Goal: Task Accomplishment & Management: Complete application form

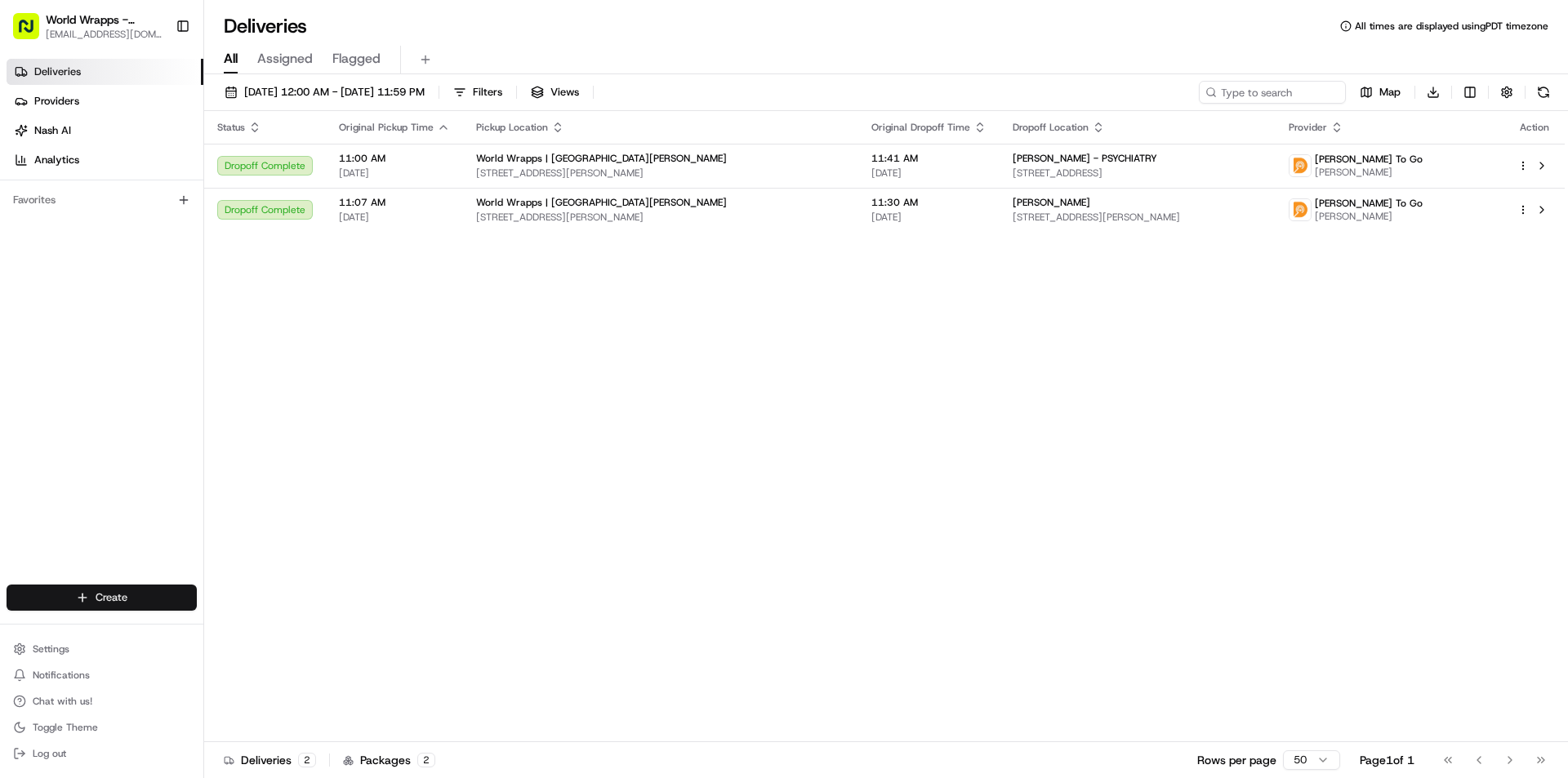
click at [120, 596] on html "World Wrapps - [GEOGRAPHIC_DATA][PERSON_NAME] [EMAIL_ADDRESS][DOMAIN_NAME] Togg…" at bounding box center [784, 389] width 1568 height 778
click at [228, 632] on div at bounding box center [220, 628] width 20 height 20
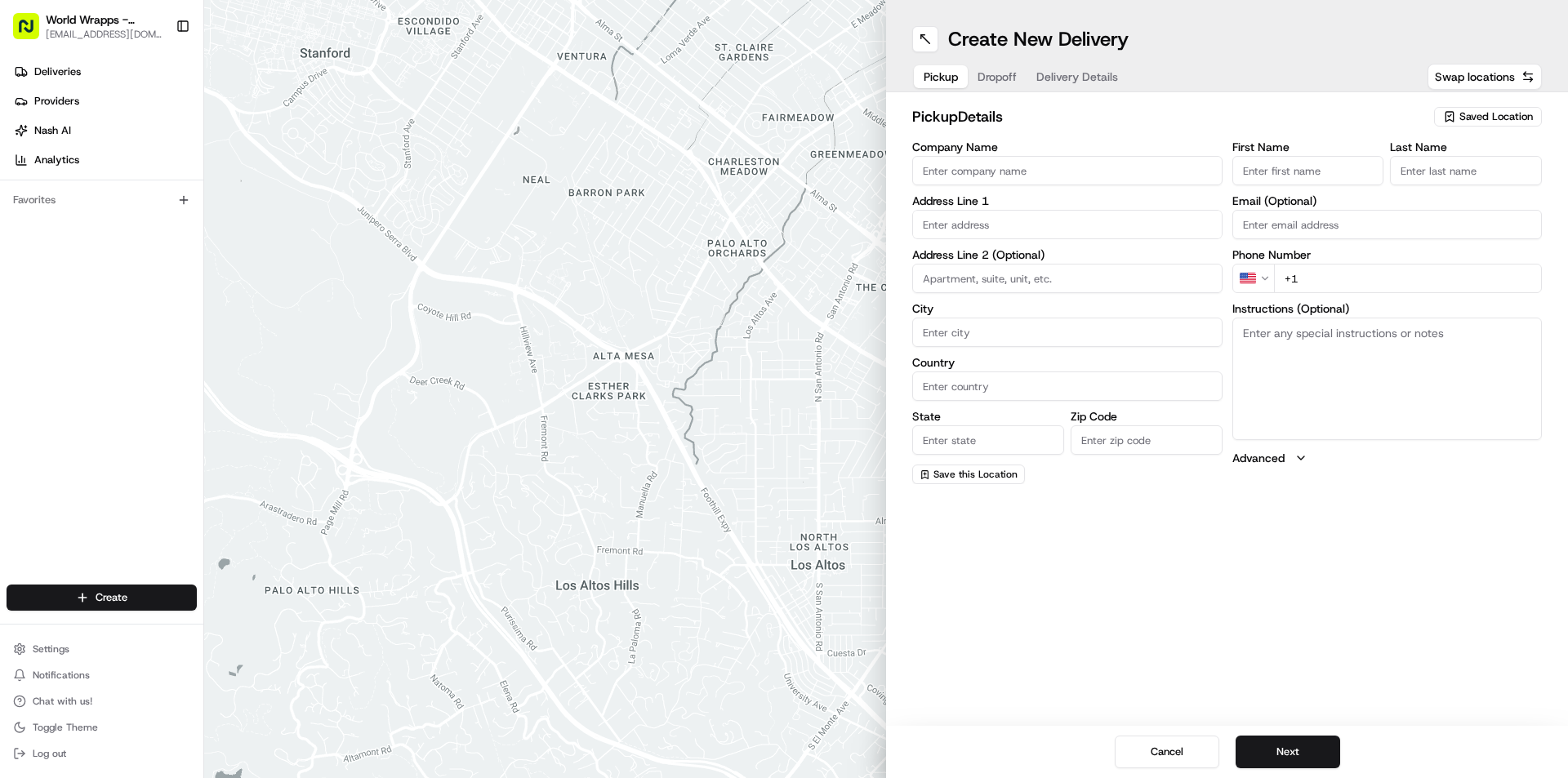
click at [1488, 122] on span "Saved Location" at bounding box center [1496, 116] width 74 height 15
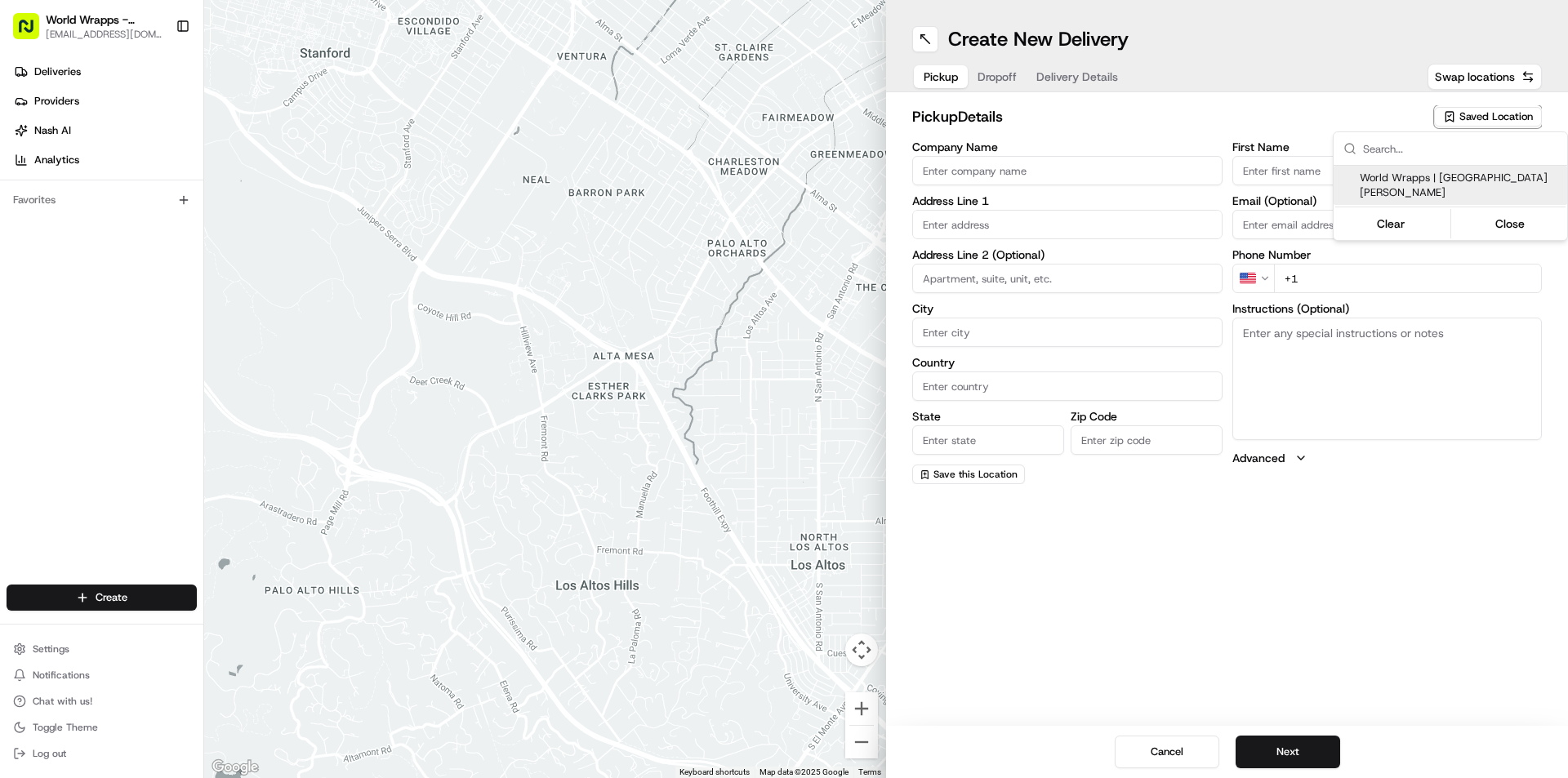
click at [1459, 177] on span "World Wrapps | [GEOGRAPHIC_DATA][PERSON_NAME]" at bounding box center [1460, 185] width 201 height 29
type input "World Wrapps | [GEOGRAPHIC_DATA][PERSON_NAME]"
type input "[STREET_ADDRESS][PERSON_NAME]"
type input "#1512"
type input "San [PERSON_NAME]"
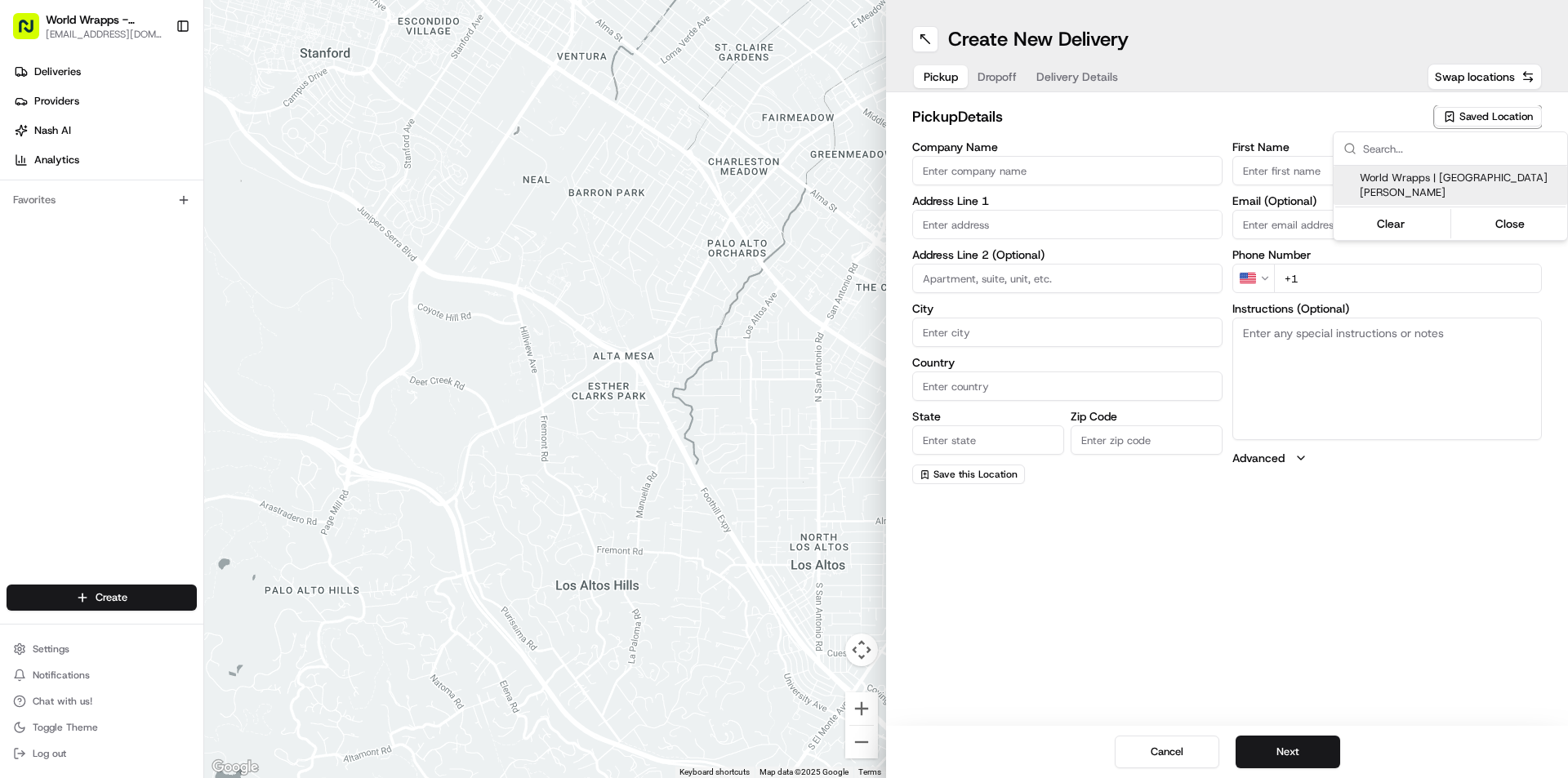
type input "US"
type input "CA"
type input "94583"
type input "[PHONE_NUMBER]"
type textarea "Pickup Order [Order #] for Customer [Customer Name]"
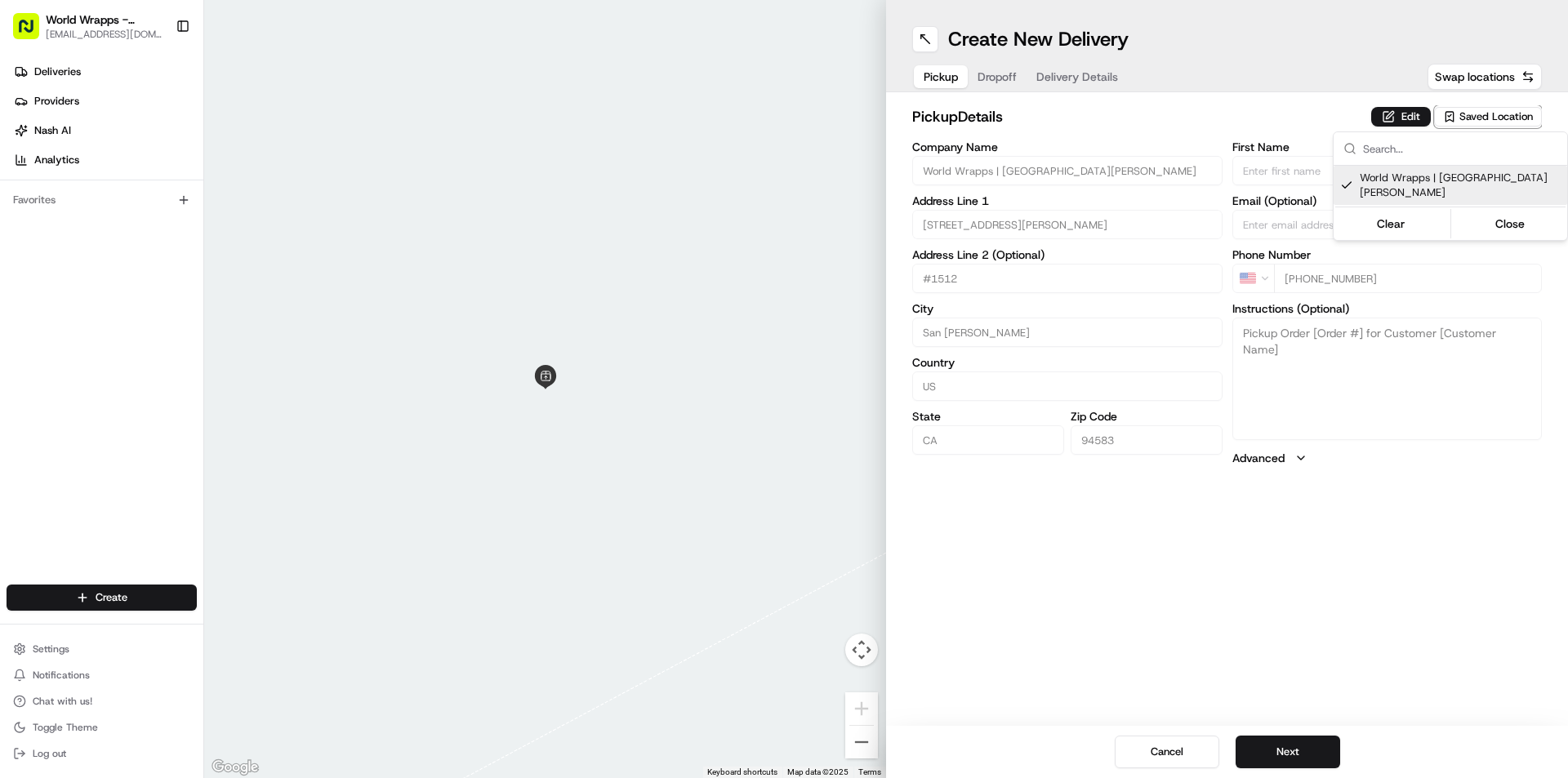
click at [1296, 754] on html "World Wrapps - [GEOGRAPHIC_DATA][PERSON_NAME] [EMAIL_ADDRESS][DOMAIN_NAME] Togg…" at bounding box center [784, 389] width 1568 height 778
click at [1303, 751] on button "Next" at bounding box center [1288, 752] width 105 height 33
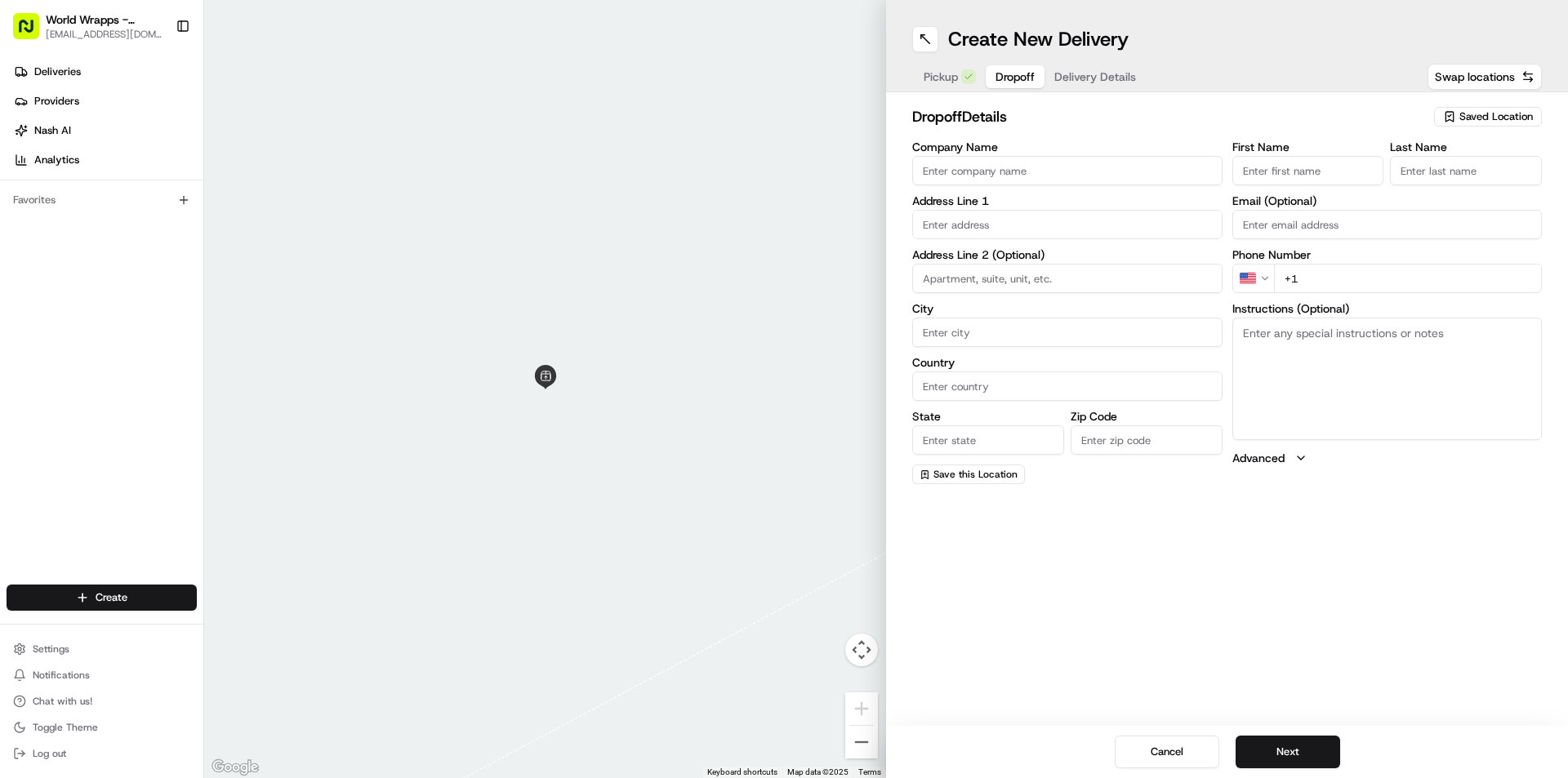
click at [1045, 174] on input "Company Name" at bounding box center [1067, 171] width 310 height 29
click at [928, 172] on input "[PERSON_NAME] Anticoh" at bounding box center [1067, 171] width 310 height 29
click at [953, 167] on input "[PERSON_NAME] Anticoh" at bounding box center [1067, 171] width 310 height 29
type input "[PERSON_NAME]- Anticoh"
click at [987, 228] on input "text" at bounding box center [1067, 224] width 310 height 29
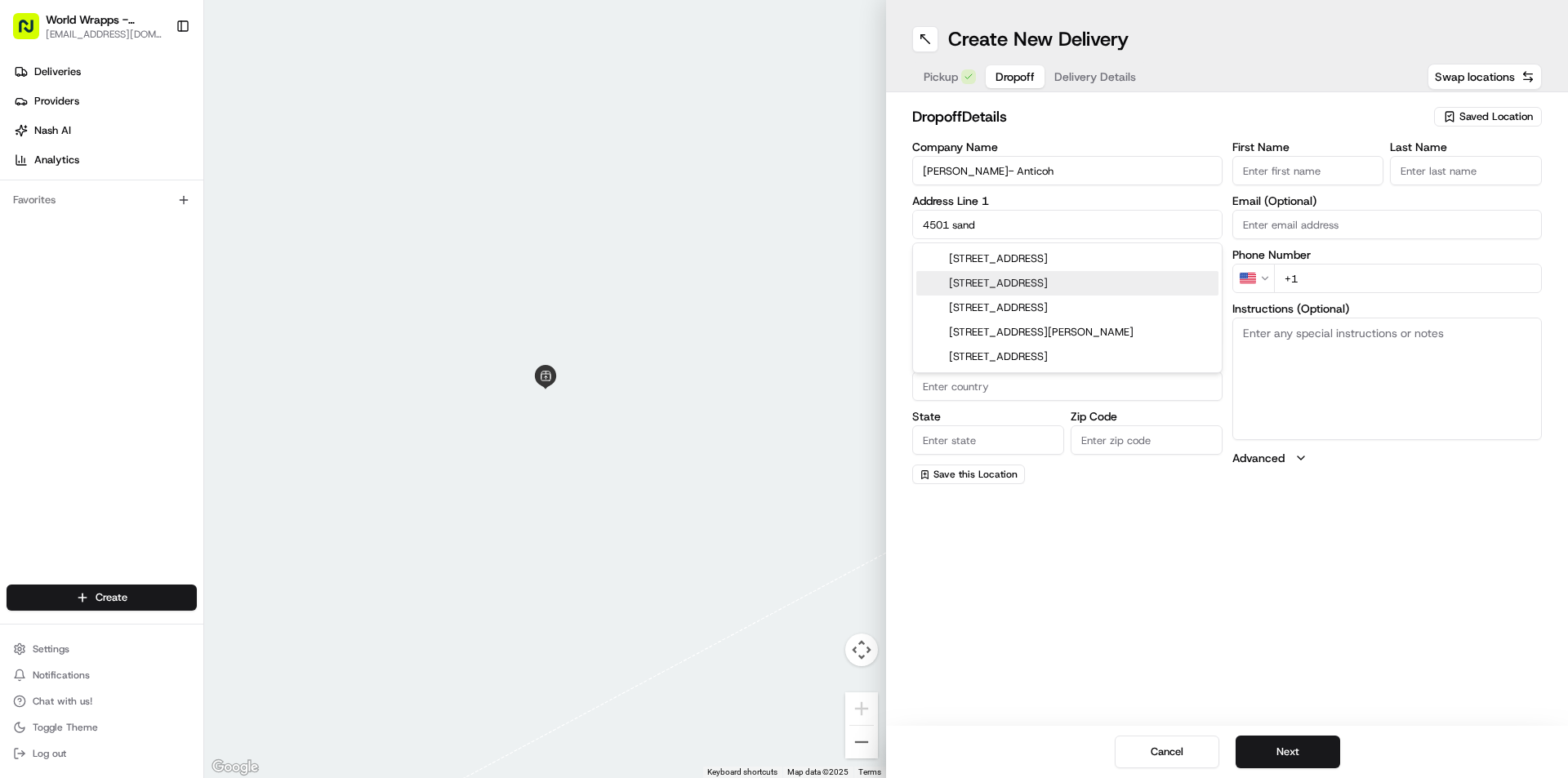
click at [1044, 277] on div "[STREET_ADDRESS]" at bounding box center [1067, 283] width 302 height 25
type input "[PERSON_NAME][GEOGRAPHIC_DATA] - [GEOGRAPHIC_DATA], [STREET_ADDRESS]"
type input "Antioch"
type input "[GEOGRAPHIC_DATA]"
type input "CA"
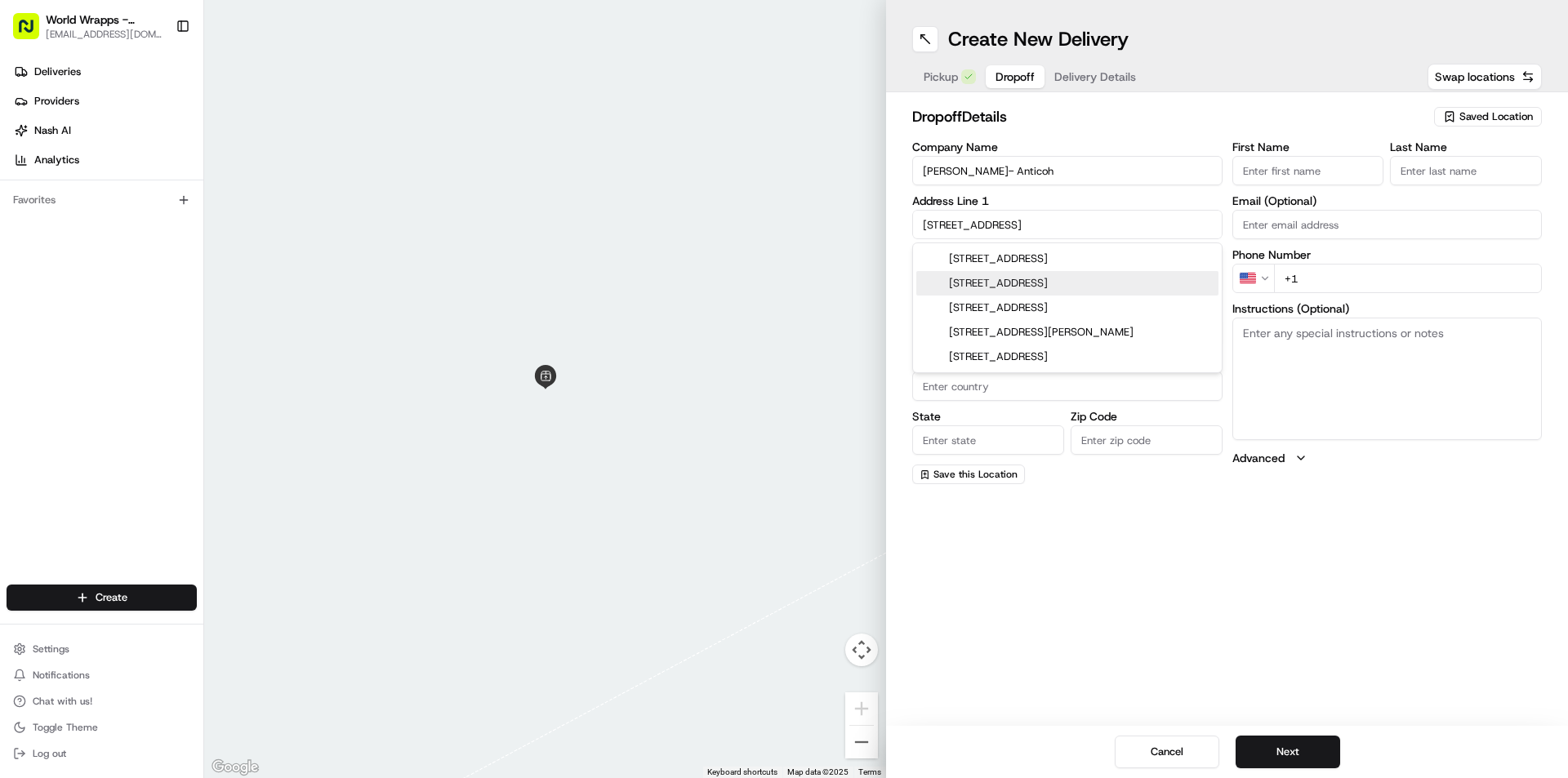
type input "94531"
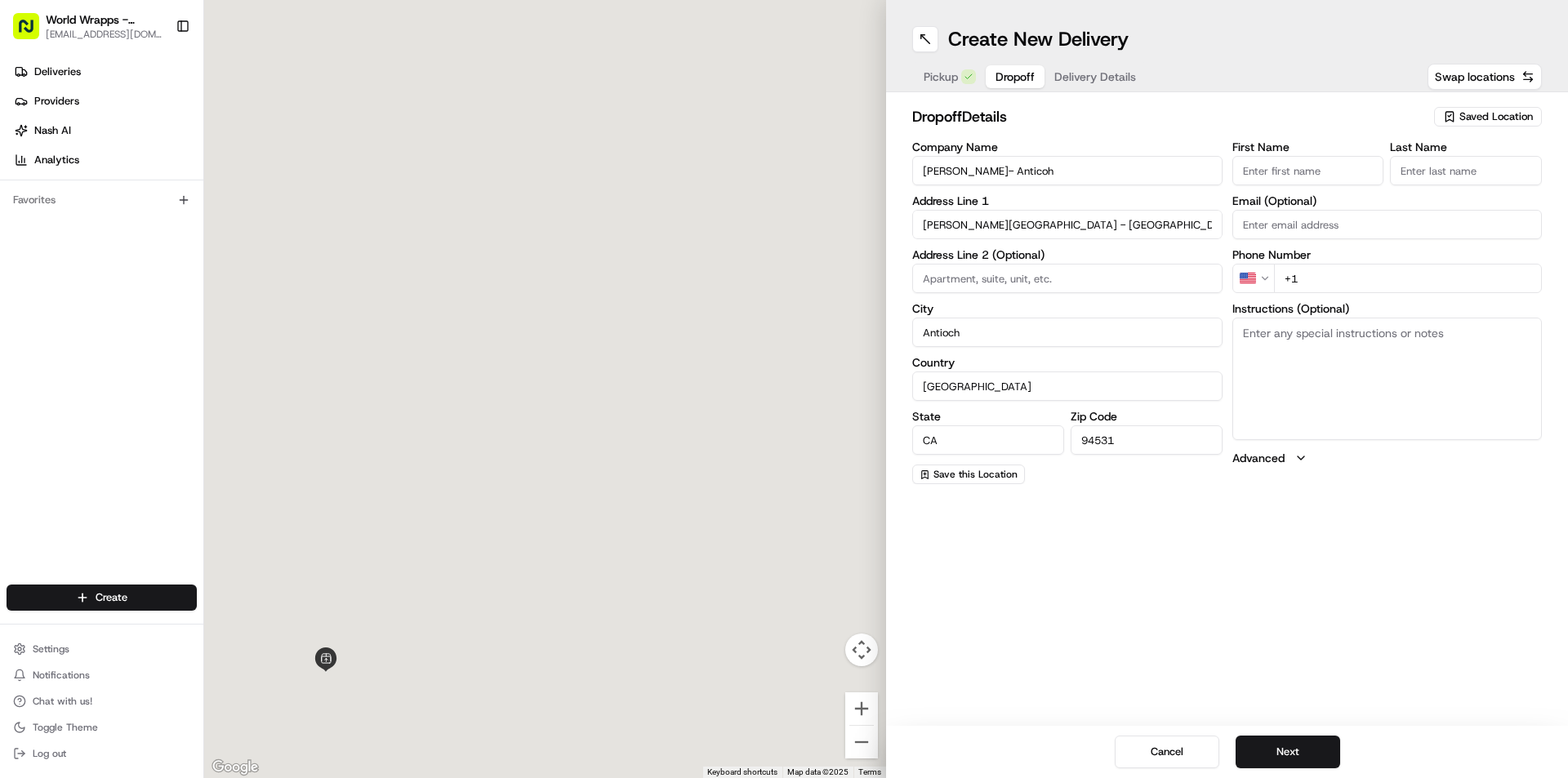
type input "[STREET_ADDRESS]"
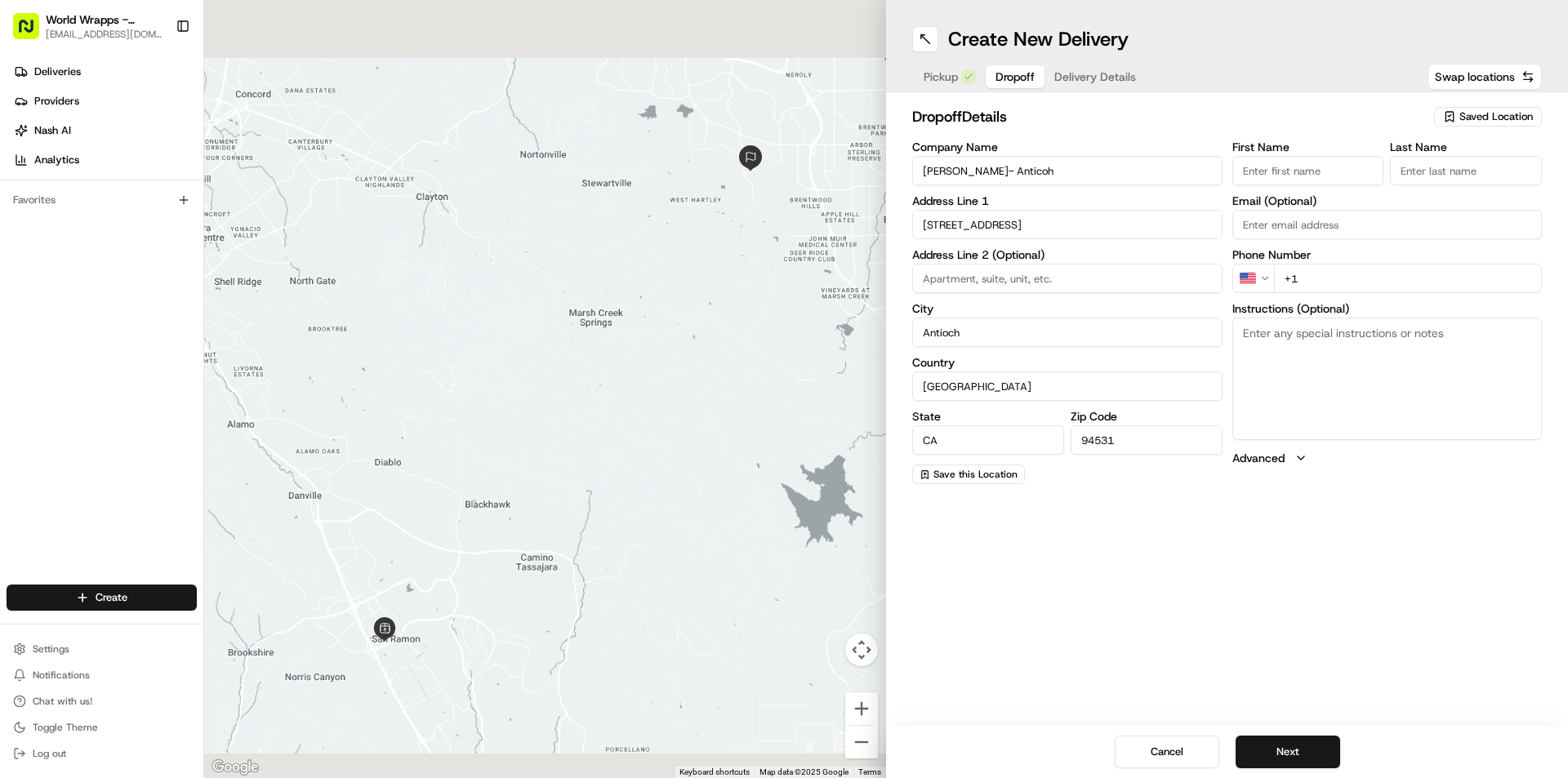
click at [1040, 279] on input at bounding box center [1067, 278] width 310 height 29
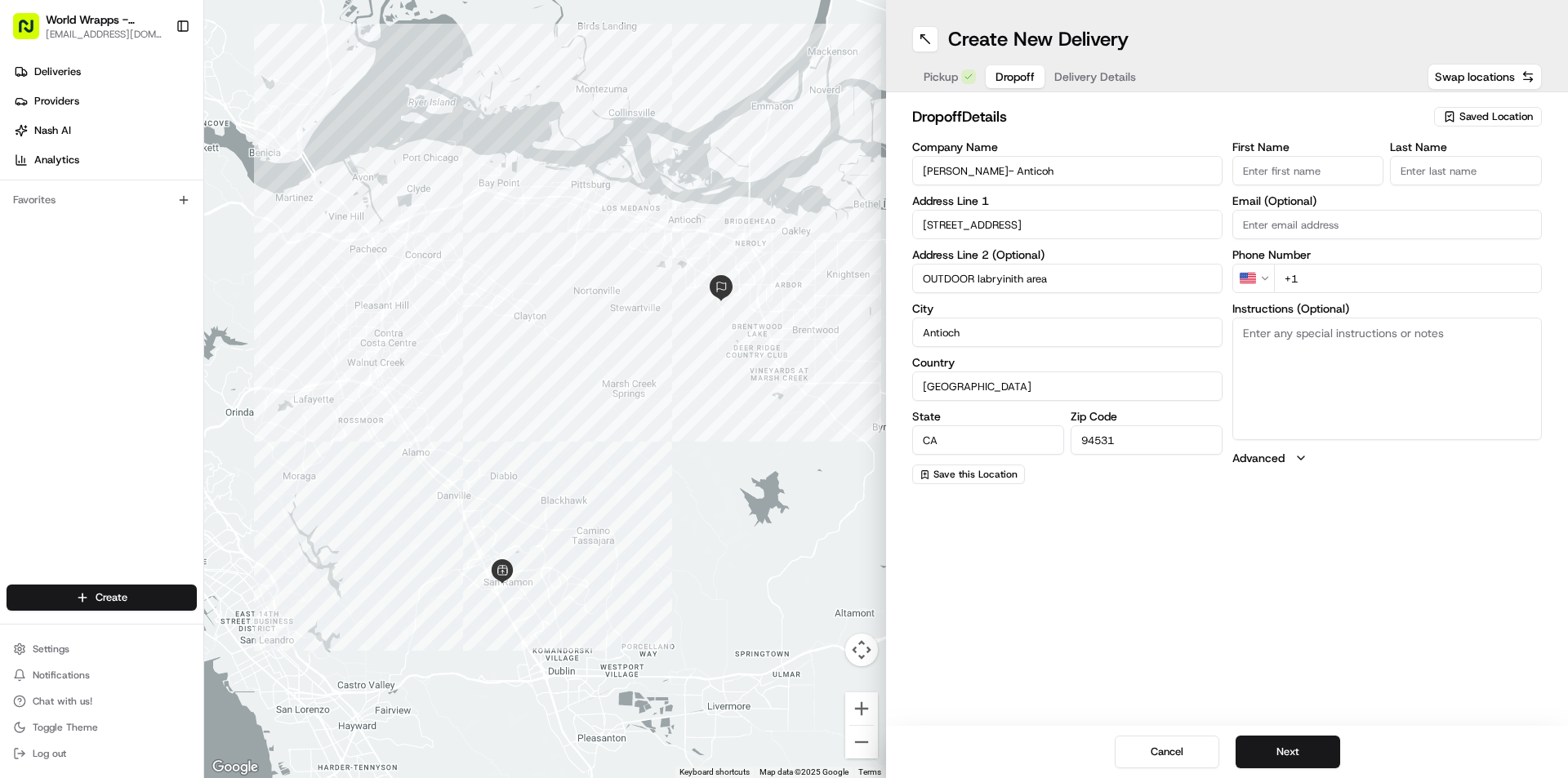
click at [1008, 279] on input "OUTDOOR labryinith area" at bounding box center [1067, 278] width 310 height 29
click at [1006, 283] on input "OUTDOOR labryinith area" at bounding box center [1067, 278] width 310 height 29
type input "OUTDOOR labryinith area"
click at [1370, 354] on textarea "Instructions (Optional)" at bounding box center [1387, 379] width 310 height 123
type textarea "take to the garden are in between 2 buildings. call guest with any questions."
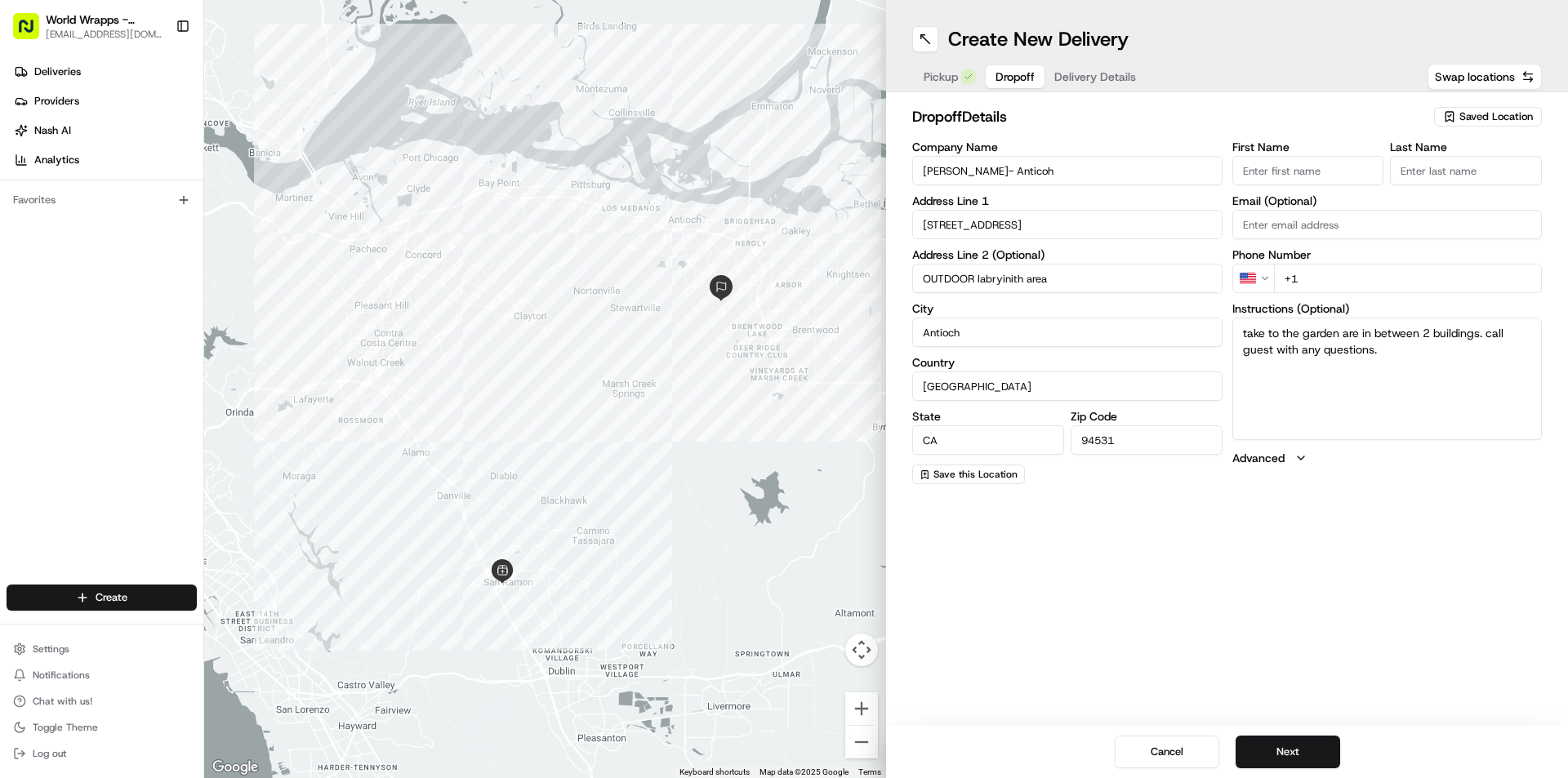
drag, startPoint x: 1302, startPoint y: 172, endPoint x: 1310, endPoint y: 176, distance: 8.9
click at [1302, 172] on input "First Name" at bounding box center [1308, 171] width 152 height 29
type input "[PERSON_NAME]"
click at [1419, 170] on input "Last Name" at bounding box center [1465, 171] width 152 height 29
click at [1376, 316] on div "First Name [PERSON_NAME] Last Name [PERSON_NAME] Email (Optional) Phone Number …" at bounding box center [1387, 313] width 310 height 343
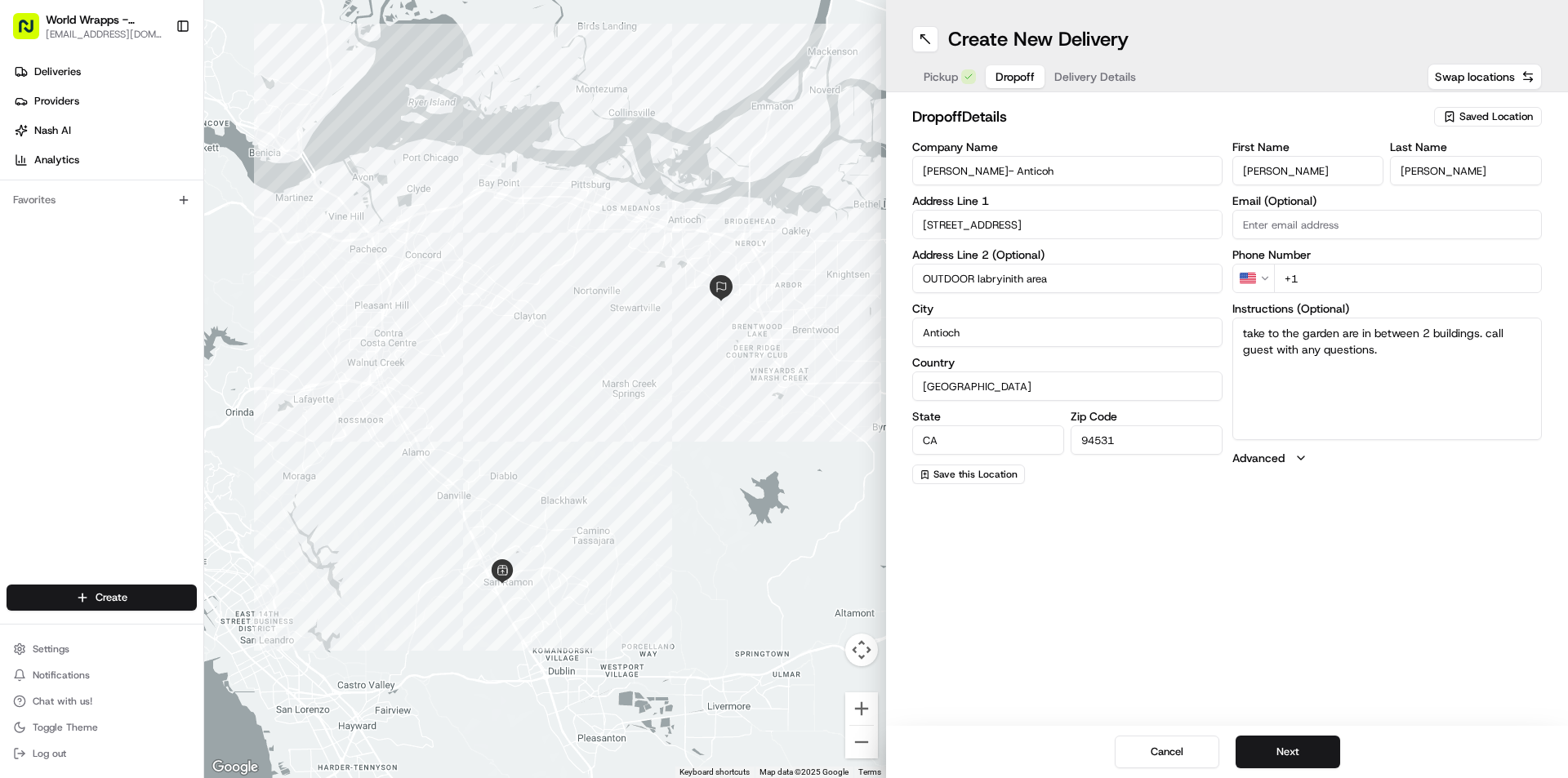
click at [1431, 167] on input "[PERSON_NAME]" at bounding box center [1465, 171] width 152 height 29
type input "[PERSON_NAME]"
click at [1383, 252] on label "Phone Number" at bounding box center [1387, 254] width 310 height 11
click at [1378, 277] on input "+1" at bounding box center [1407, 278] width 269 height 29
type input "[PHONE_NUMBER]"
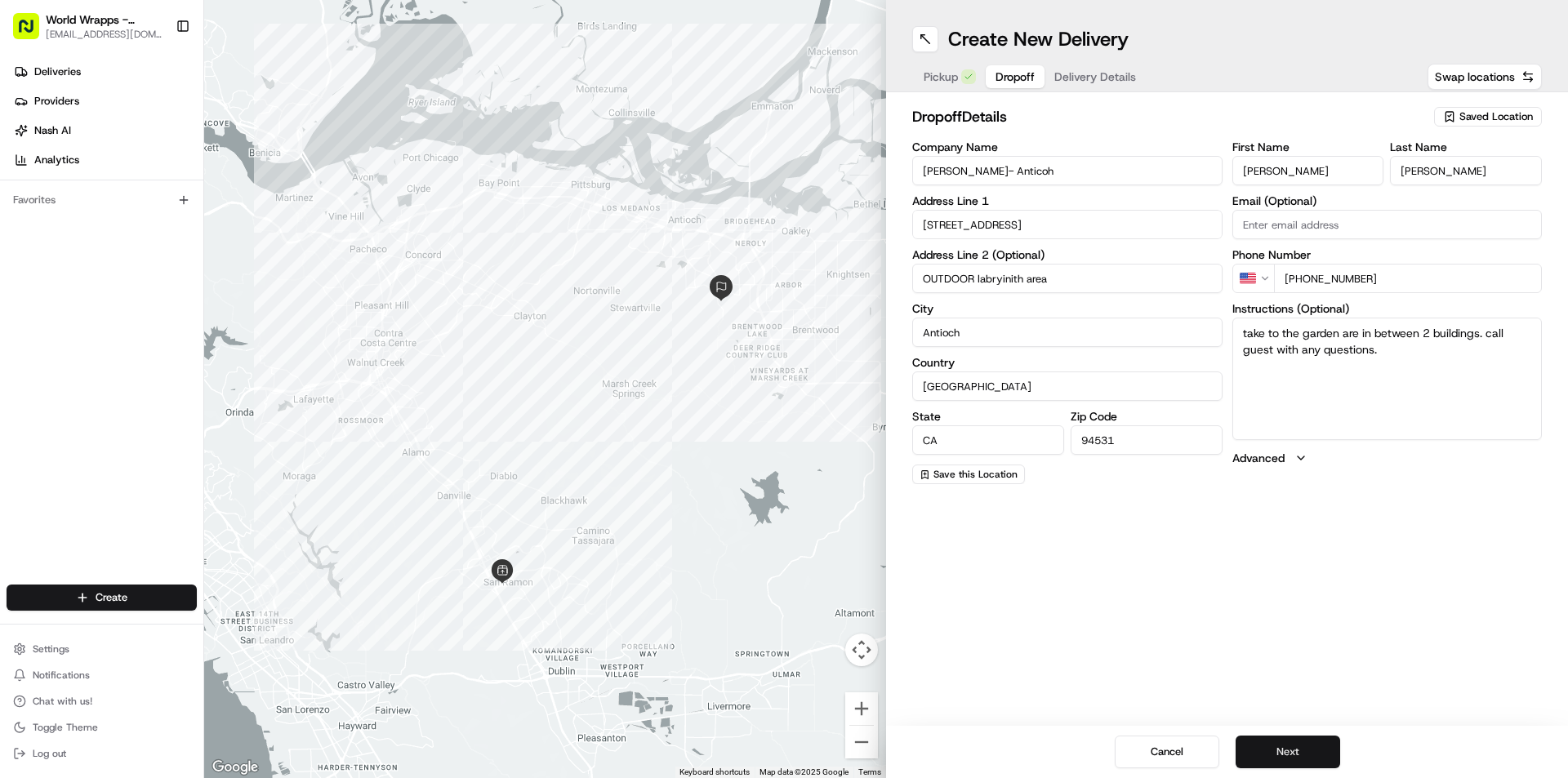
click at [1298, 738] on button "Next" at bounding box center [1288, 752] width 105 height 33
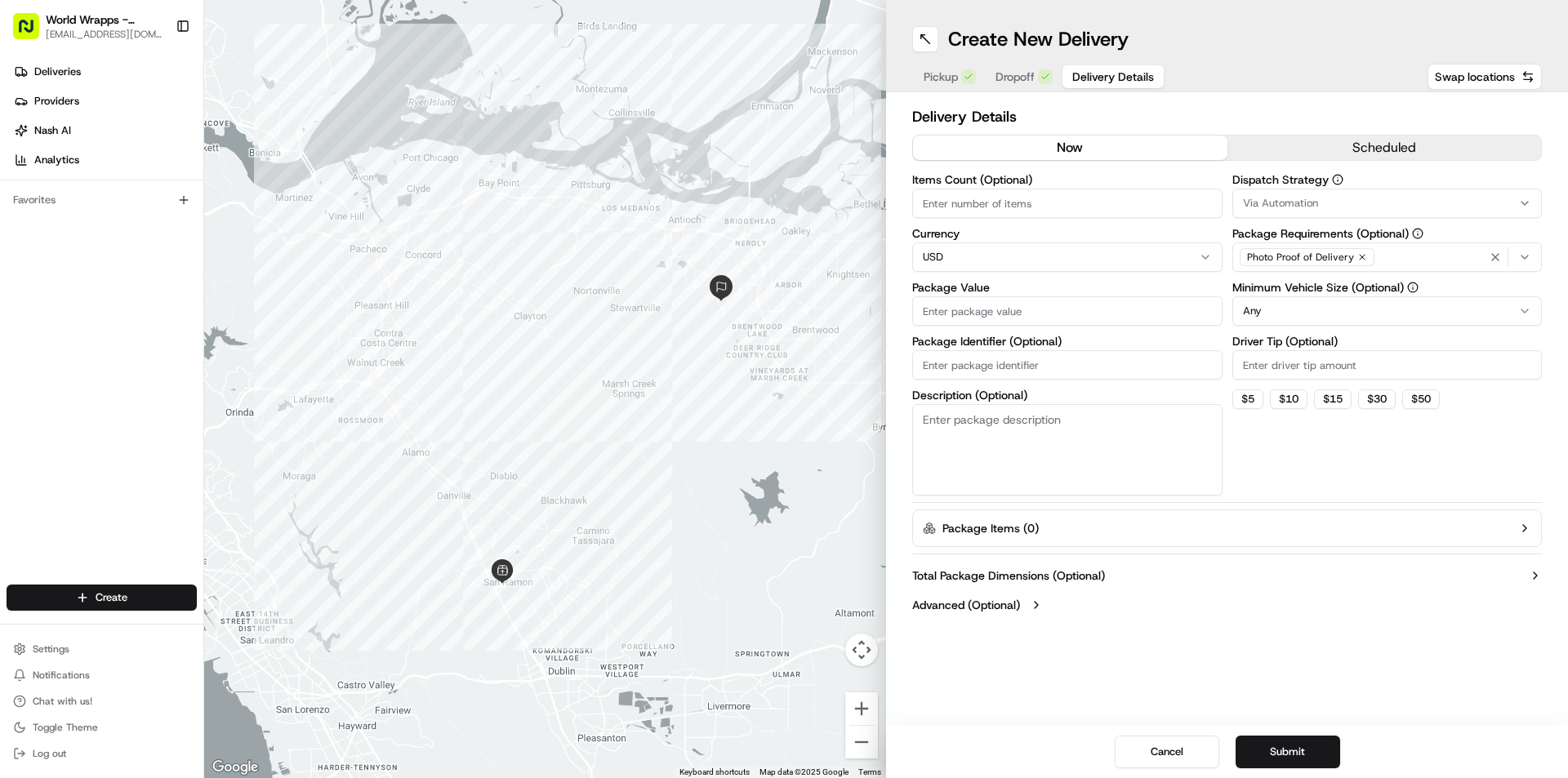
click at [1289, 147] on button "scheduled" at bounding box center [1384, 148] width 314 height 25
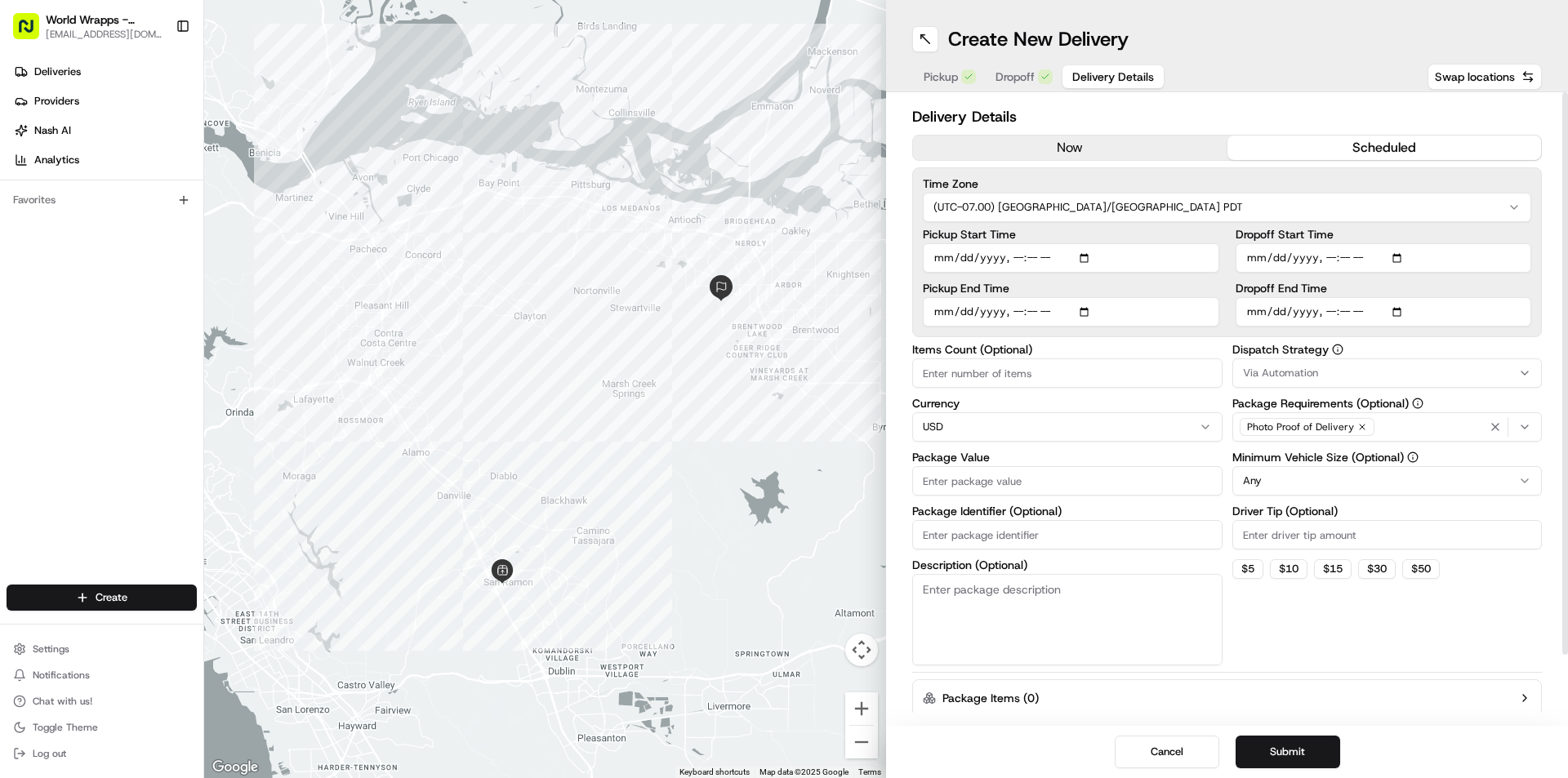
click at [1085, 261] on input "Pickup Start Time" at bounding box center [1071, 258] width 296 height 29
type input "[DATE]T10:24"
click at [1173, 234] on label "Pickup Start Time" at bounding box center [1071, 234] width 296 height 11
click at [1173, 243] on input "Pickup Start Time" at bounding box center [1071, 258] width 296 height 29
click at [1090, 313] on input "Pickup End Time" at bounding box center [1071, 312] width 296 height 29
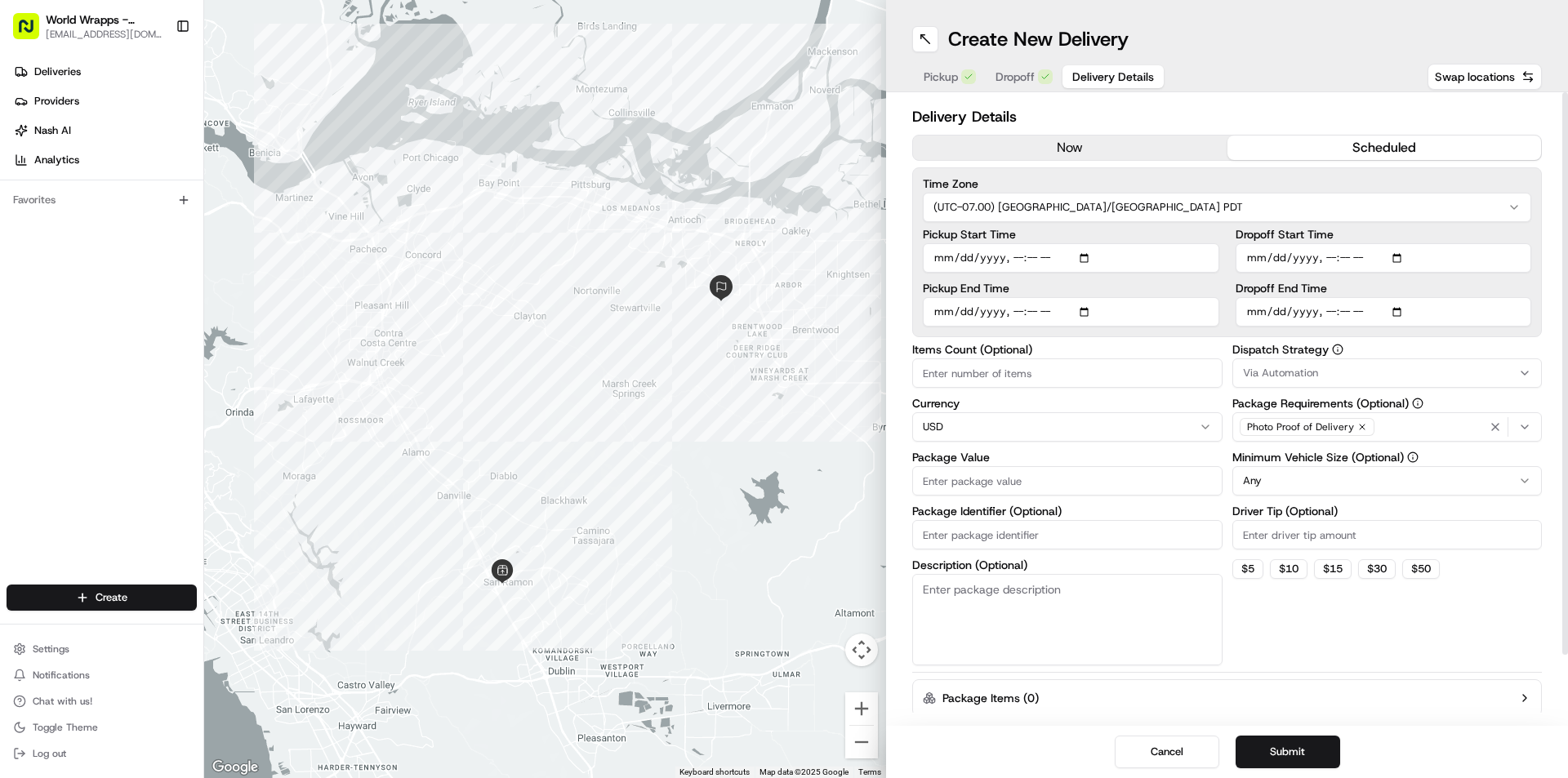
type input "[DATE]T10:26"
click at [1398, 253] on input "Dropoff Start Time" at bounding box center [1383, 258] width 296 height 29
type input "[DATE]T11:05"
click at [1504, 248] on input "Dropoff Start Time" at bounding box center [1383, 258] width 296 height 29
click at [1389, 310] on input "Dropoff End Time" at bounding box center [1383, 312] width 296 height 29
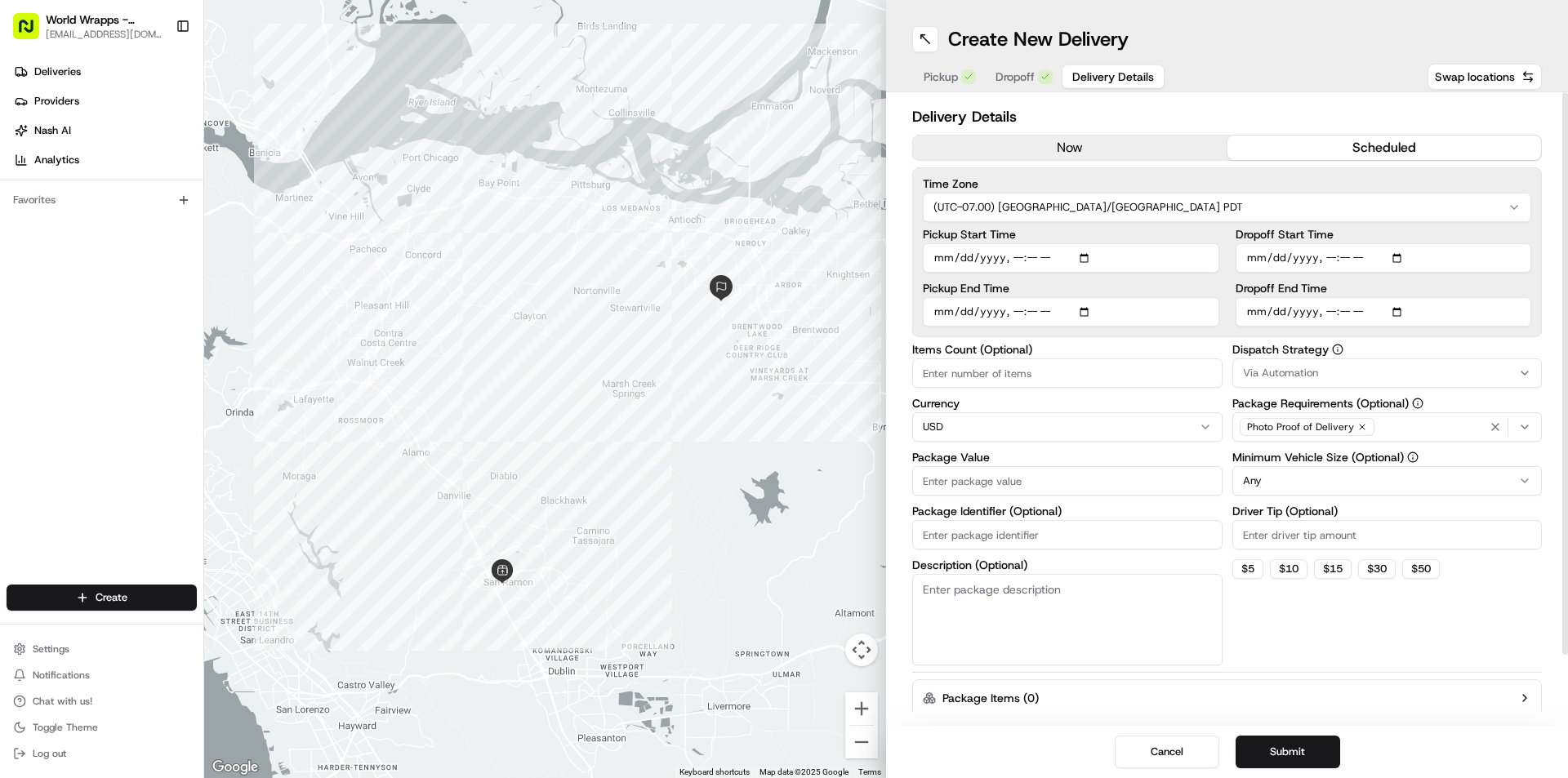
click at [1407, 312] on input "Dropoff End Time" at bounding box center [1383, 312] width 296 height 29
click at [1406, 317] on input "Dropoff End Time" at bounding box center [1383, 312] width 296 height 29
type input "[DATE]T11:08"
click at [1504, 290] on label "Dropoff End Time" at bounding box center [1383, 288] width 296 height 11
click at [1504, 297] on input "Dropoff End Time" at bounding box center [1383, 312] width 296 height 29
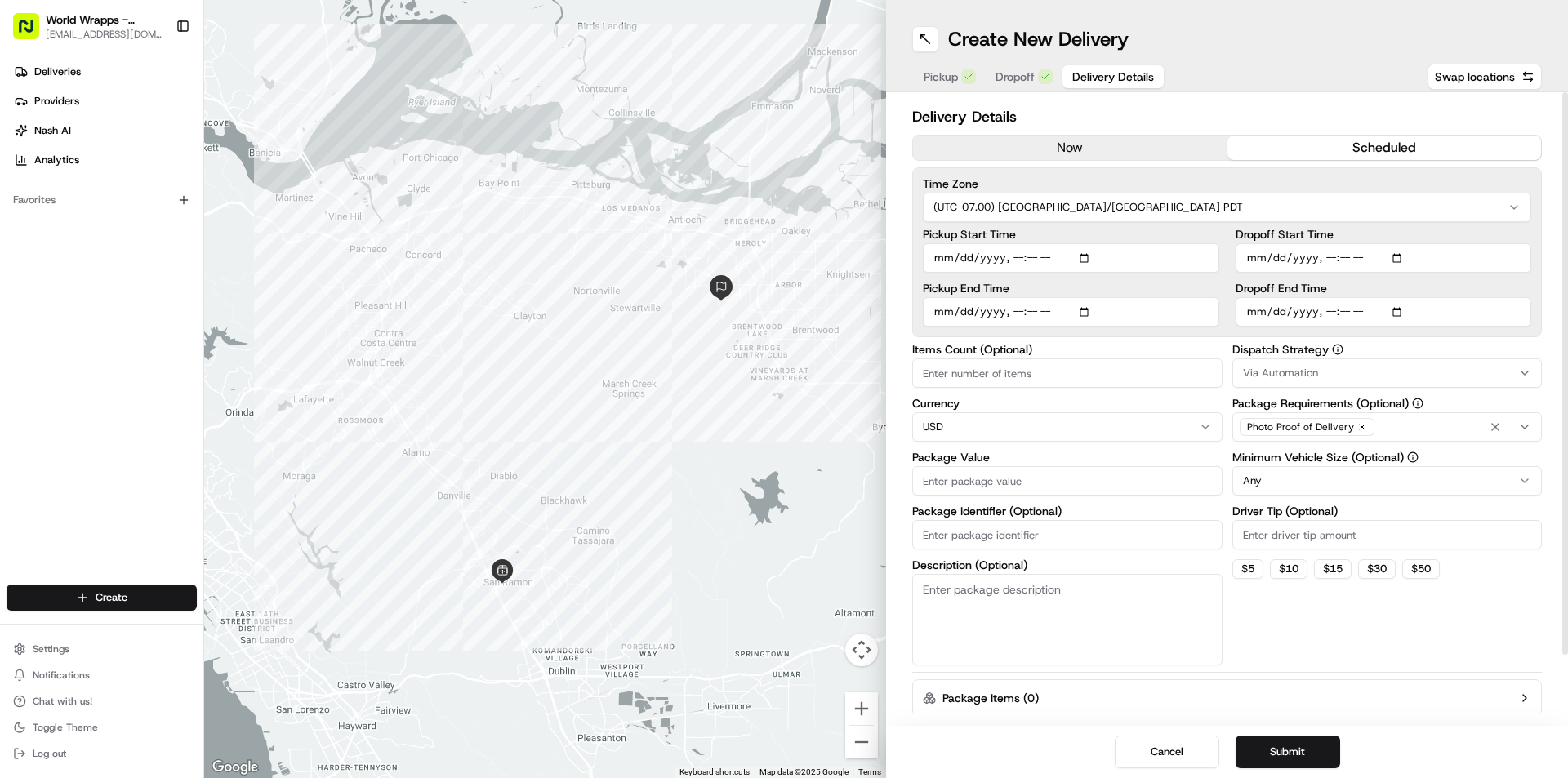
click at [1048, 488] on input "Package Value" at bounding box center [1067, 481] width 310 height 29
type input "650.00"
click at [1323, 381] on button "Via Automation" at bounding box center [1387, 373] width 310 height 29
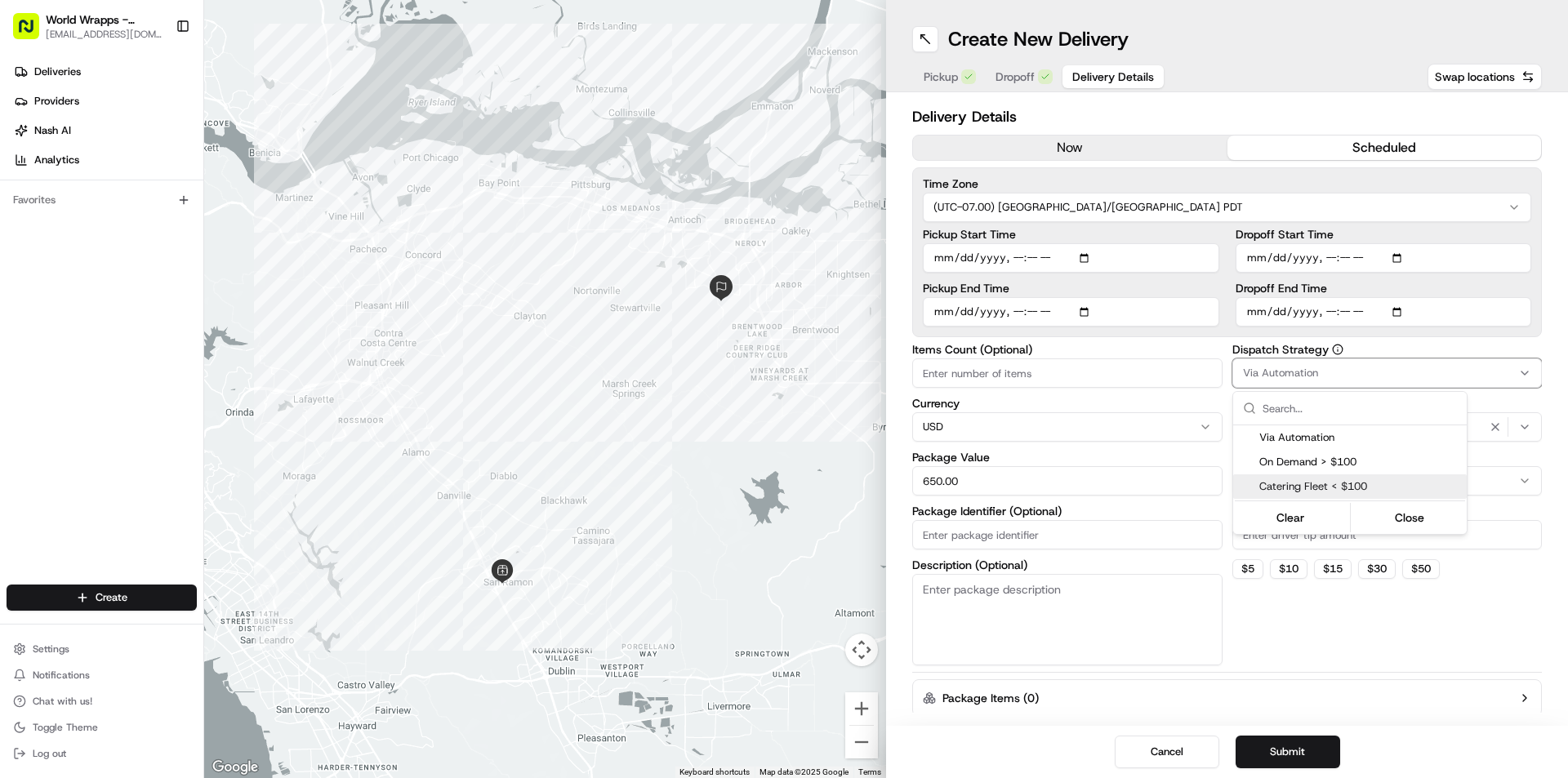
click at [1322, 477] on div "Catering Fleet < $100" at bounding box center [1350, 486] width 234 height 25
click at [1507, 460] on html "World Wrapps - [GEOGRAPHIC_DATA][PERSON_NAME] [EMAIL_ADDRESS][DOMAIN_NAME] Togg…" at bounding box center [784, 389] width 1568 height 778
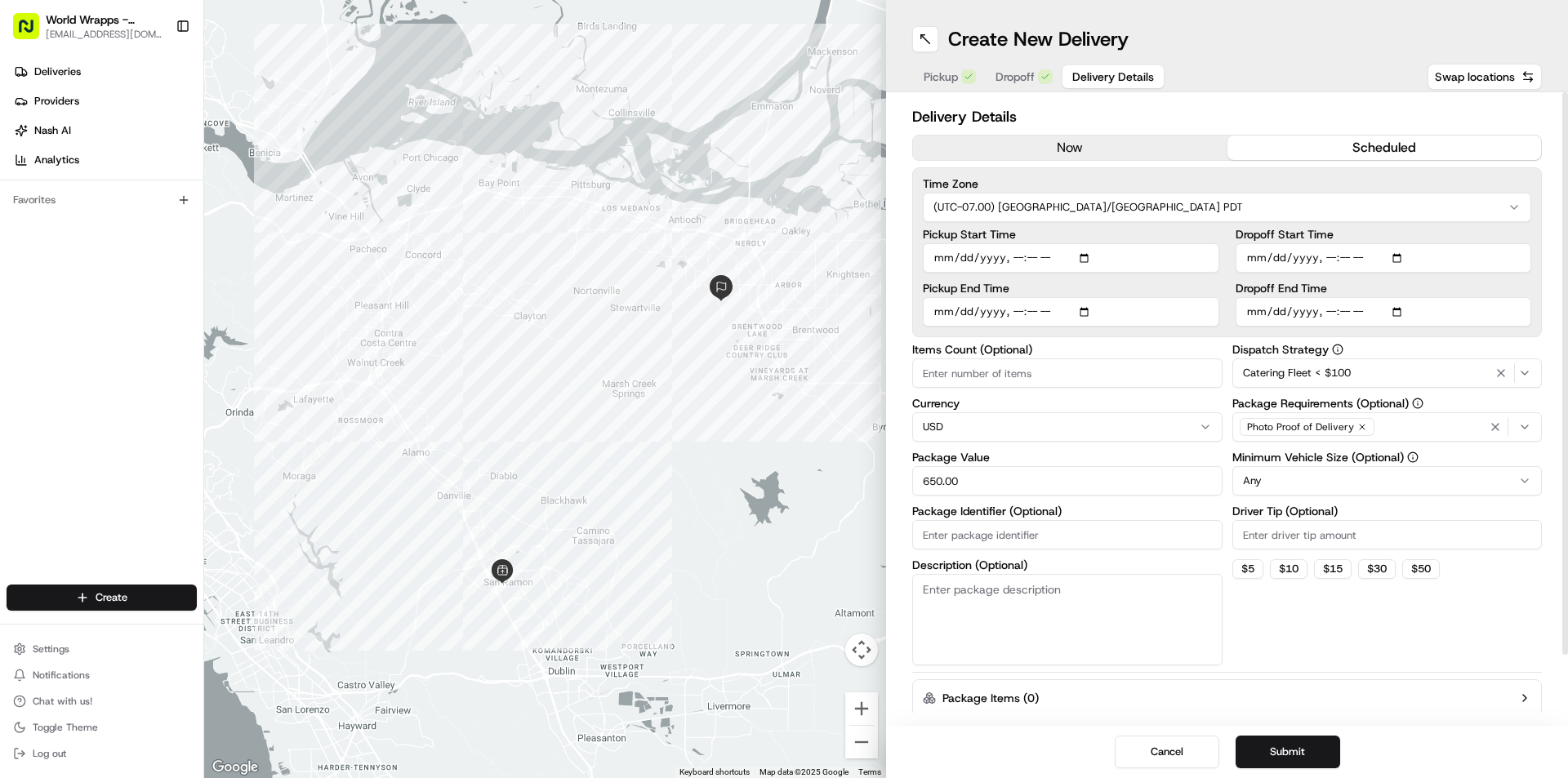
click at [1405, 482] on html "World Wrapps - [GEOGRAPHIC_DATA][PERSON_NAME] [EMAIL_ADDRESS][DOMAIN_NAME] Togg…" at bounding box center [784, 389] width 1568 height 778
click at [1324, 568] on button "$ 15" at bounding box center [1333, 568] width 38 height 20
type input "15"
click at [1305, 751] on button "Submit" at bounding box center [1288, 752] width 105 height 33
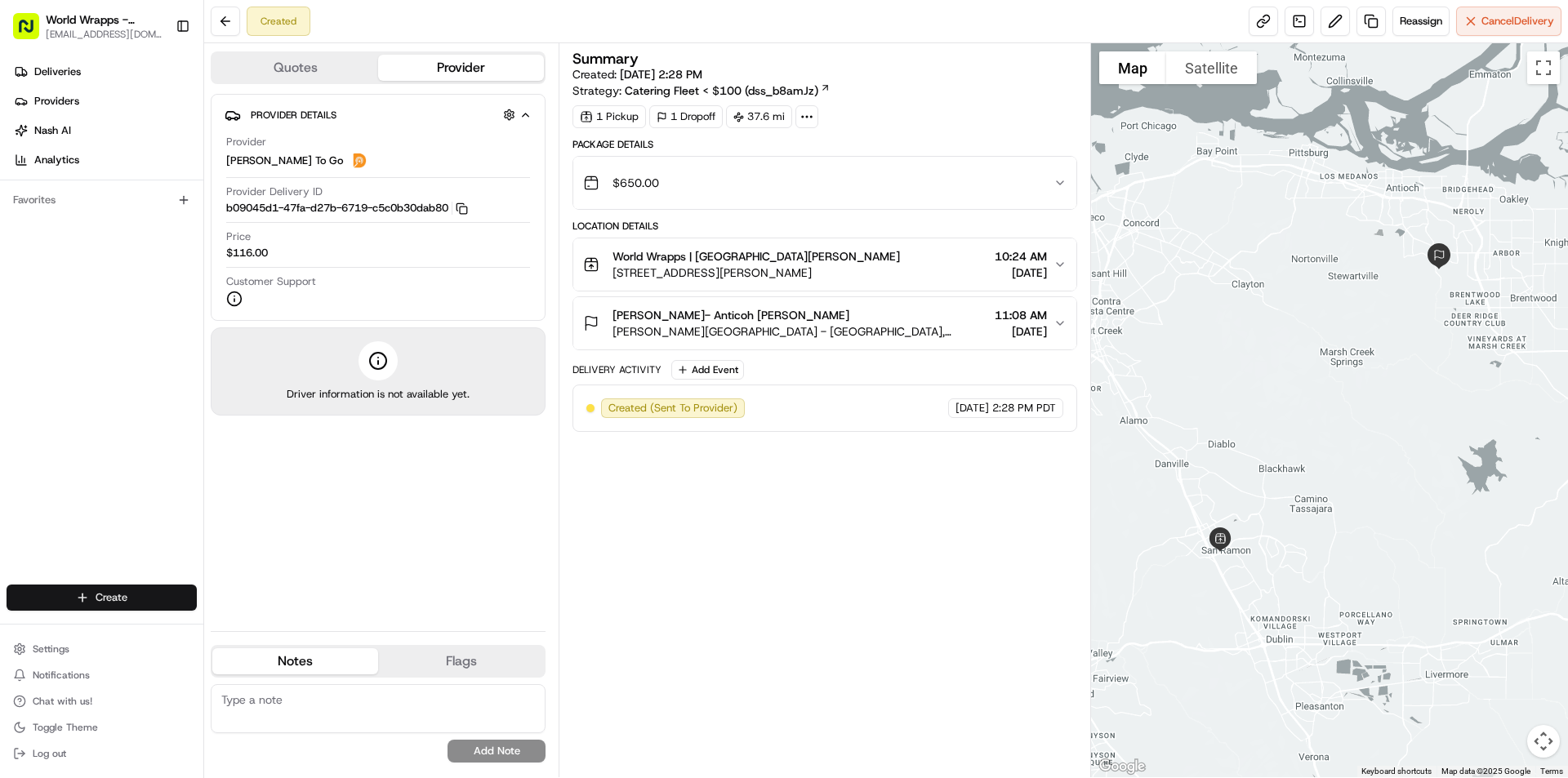
click at [106, 599] on html "World Wrapps - [GEOGRAPHIC_DATA][PERSON_NAME] [EMAIL_ADDRESS][DOMAIN_NAME] Togg…" at bounding box center [784, 389] width 1568 height 778
click at [225, 617] on link "Delivery" at bounding box center [295, 628] width 182 height 29
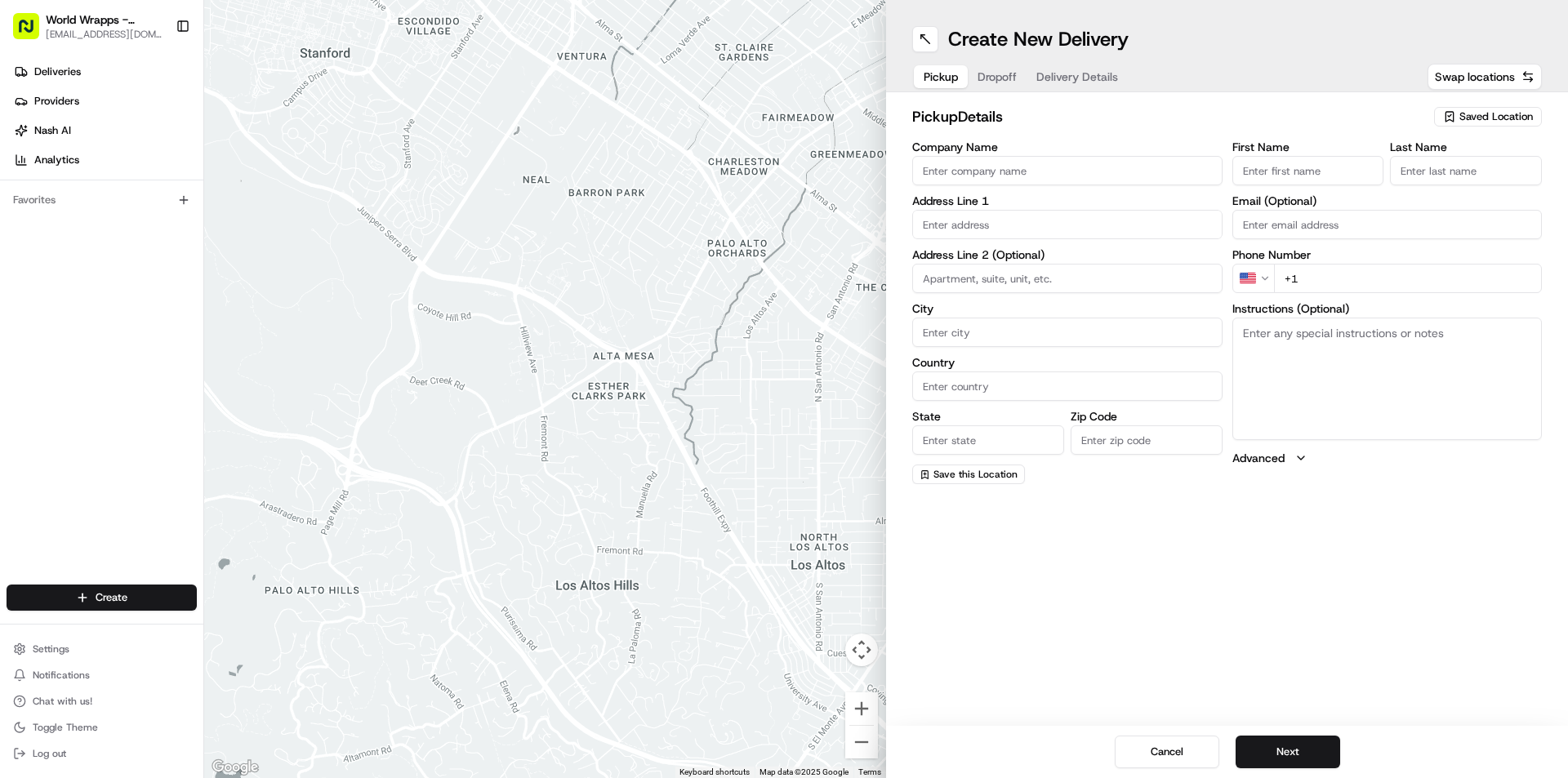
click at [1122, 168] on input "Company Name" at bounding box center [1067, 171] width 310 height 29
type input "k"
click at [1521, 118] on span "Saved Location" at bounding box center [1496, 116] width 74 height 15
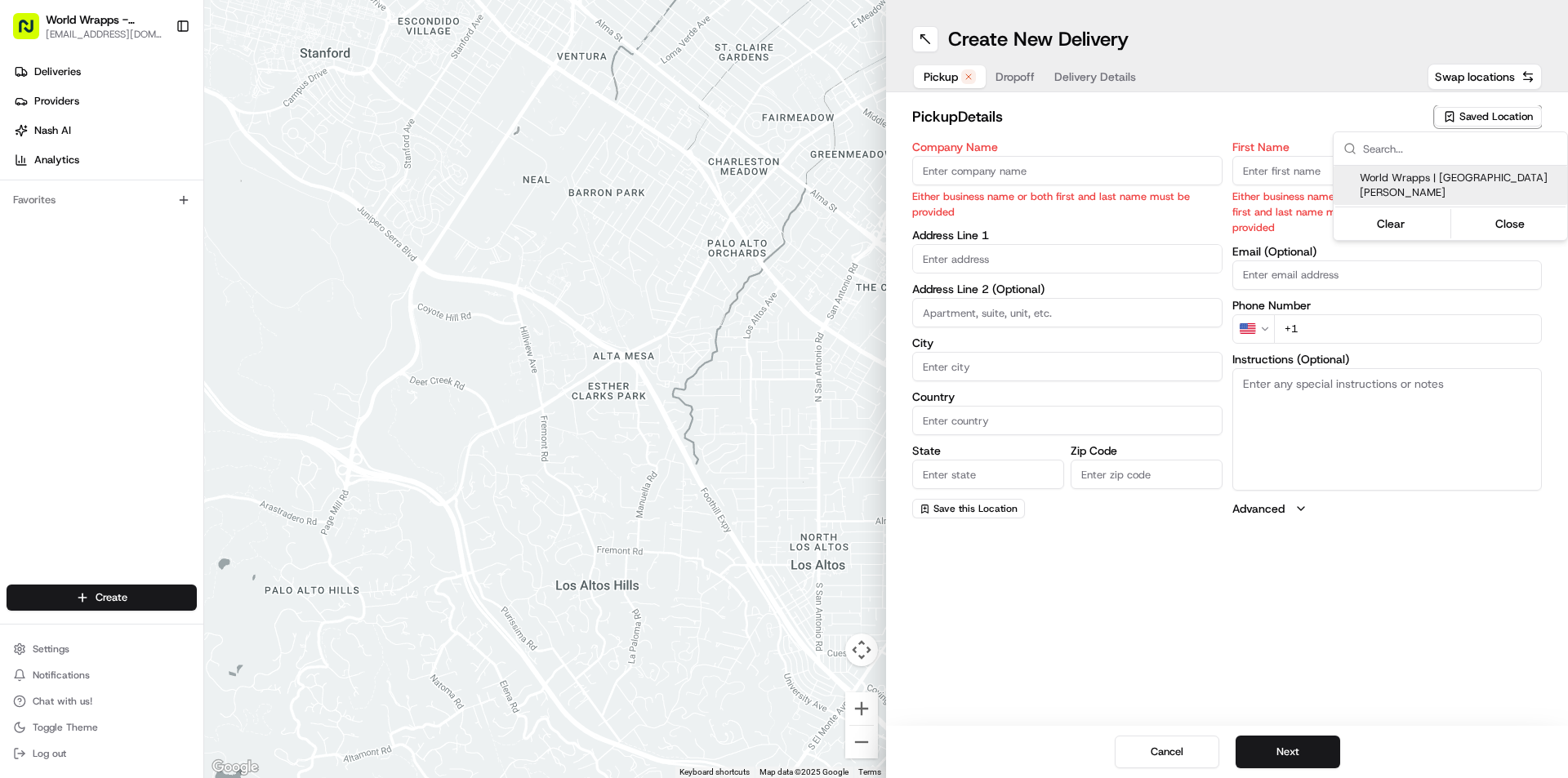
click at [1476, 180] on span "World Wrapps | [GEOGRAPHIC_DATA][PERSON_NAME]" at bounding box center [1460, 185] width 201 height 29
type input "World Wrapps | [GEOGRAPHIC_DATA][PERSON_NAME]"
type input "[STREET_ADDRESS][PERSON_NAME]"
type input "#1512"
type input "San [PERSON_NAME]"
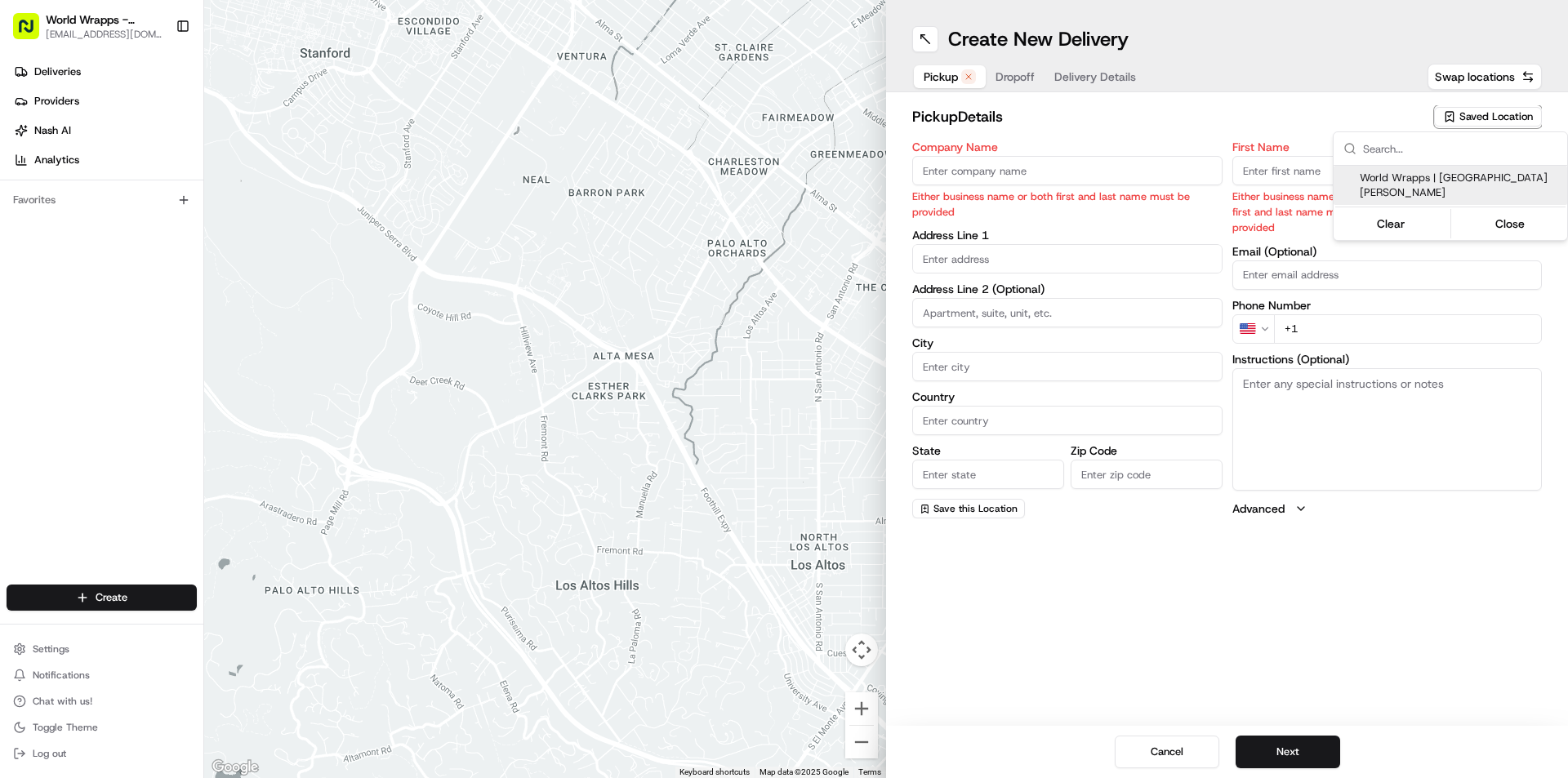
type input "US"
type input "CA"
type input "94583"
type input "[PHONE_NUMBER]"
type textarea "Pickup Order [Order #] for Customer [Customer Name]"
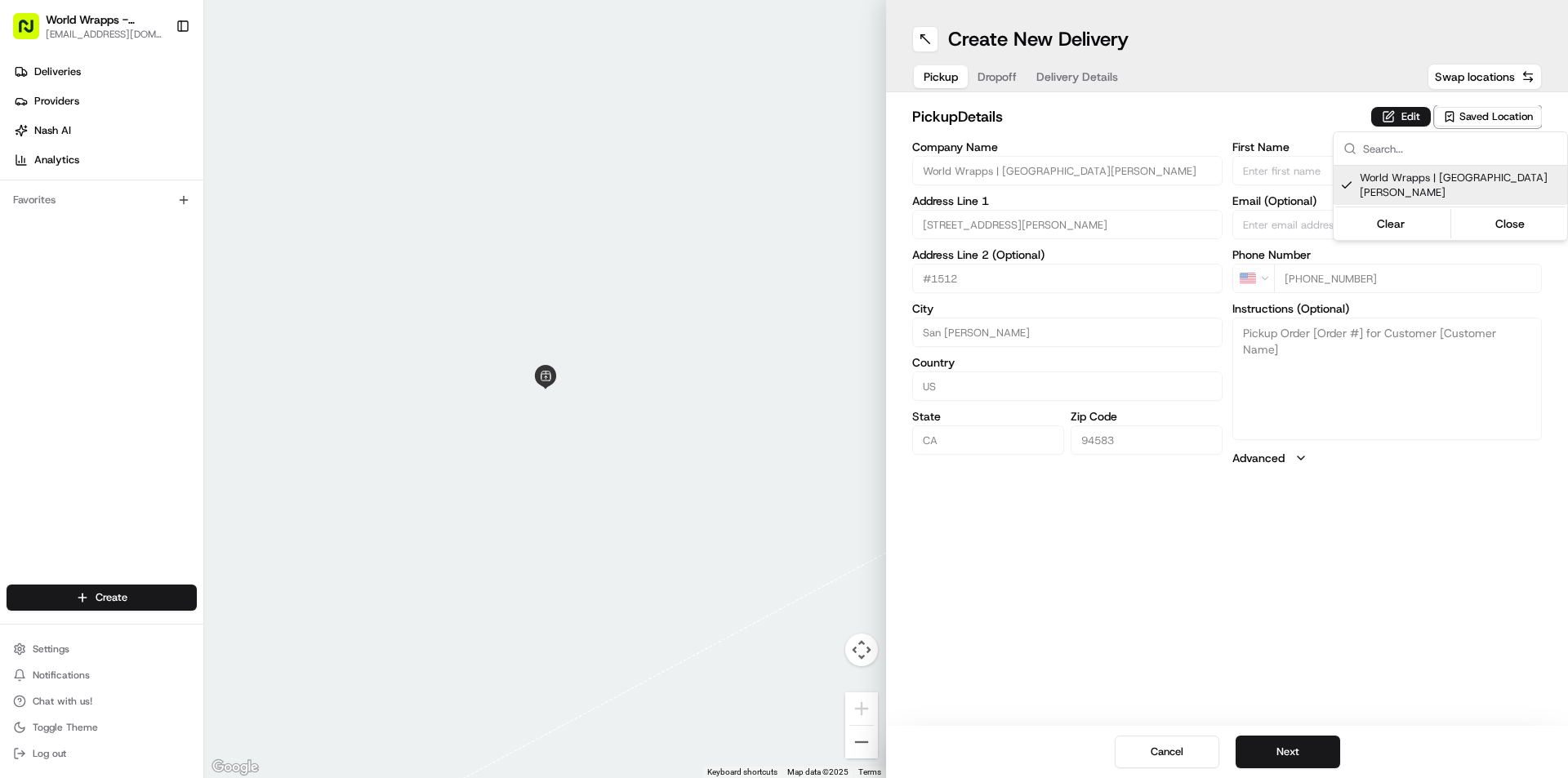
click at [1313, 757] on html "World Wrapps - [GEOGRAPHIC_DATA][PERSON_NAME] [EMAIL_ADDRESS][DOMAIN_NAME] Togg…" at bounding box center [784, 389] width 1568 height 778
click at [1308, 745] on button "Next" at bounding box center [1288, 752] width 105 height 33
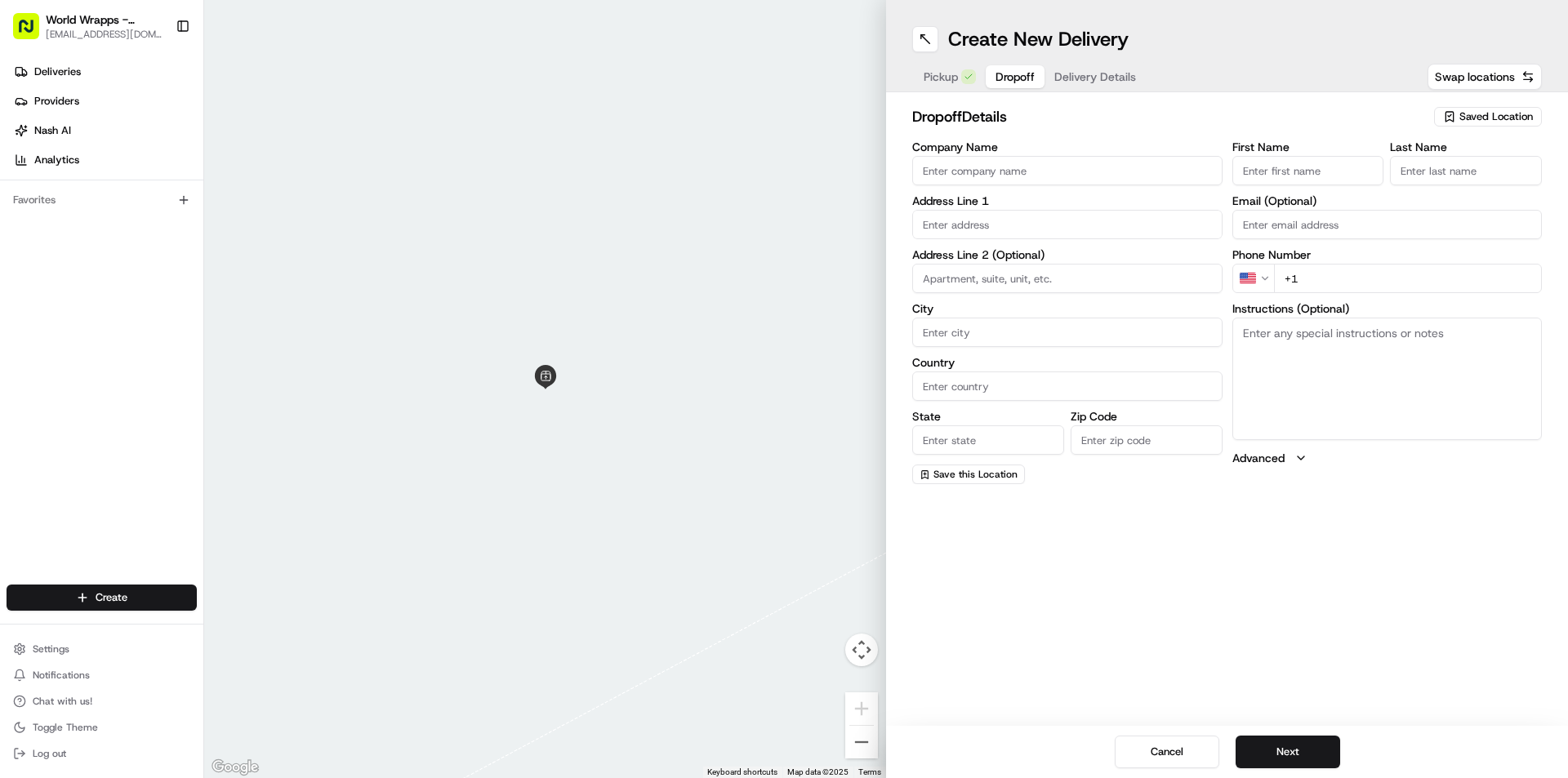
click at [953, 168] on input "Company Name" at bounding box center [1067, 171] width 310 height 29
type input "[PERSON_NAME] livermore"
click at [1016, 236] on input "text" at bounding box center [1067, 224] width 310 height 29
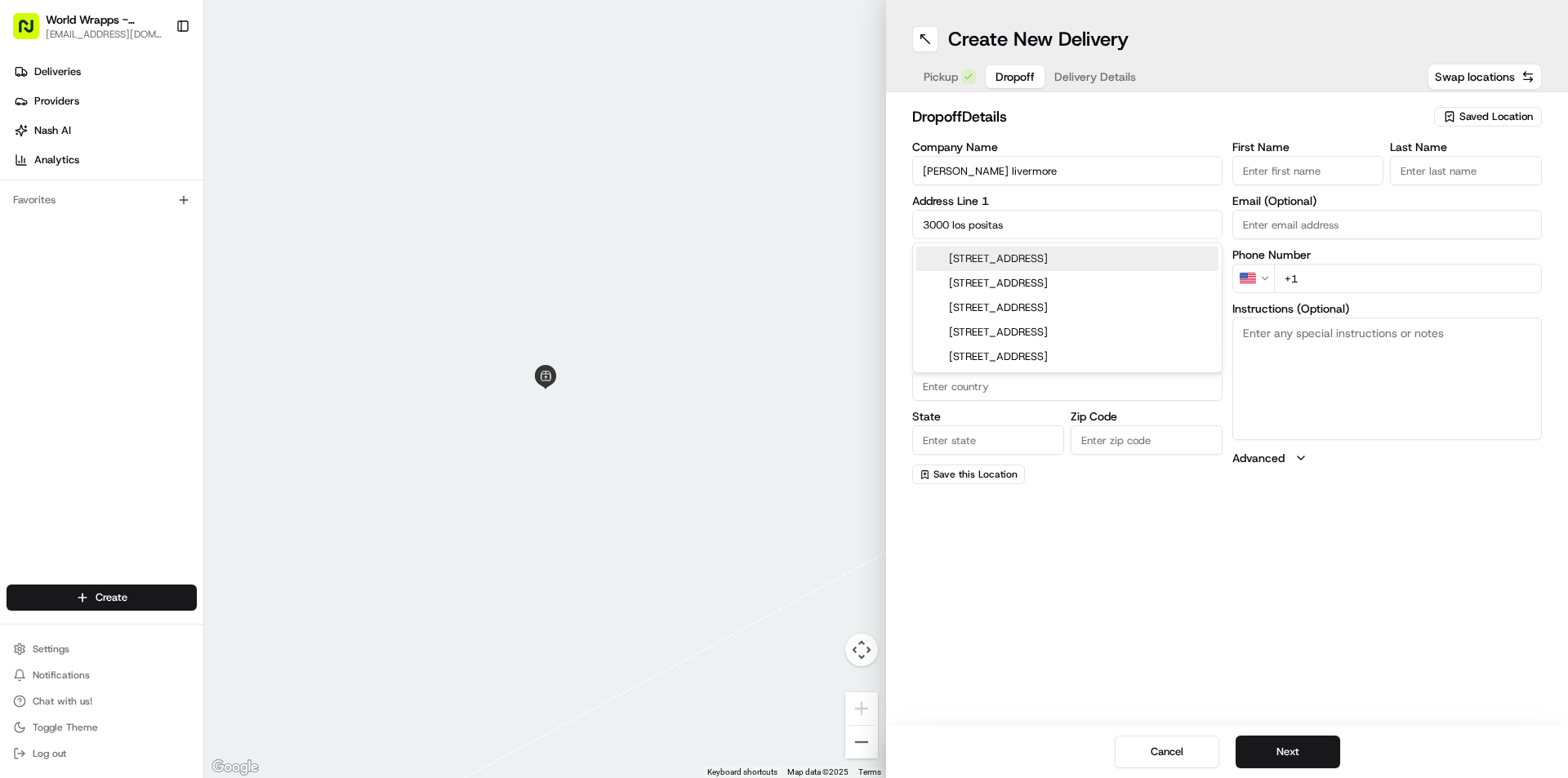
click at [1006, 263] on div "[STREET_ADDRESS]" at bounding box center [1067, 258] width 302 height 25
type input "[PERSON_NAME] Permanente - [GEOGRAPHIC_DATA], [STREET_ADDRESS]"
type input "Livermore"
type input "[GEOGRAPHIC_DATA]"
type input "CA"
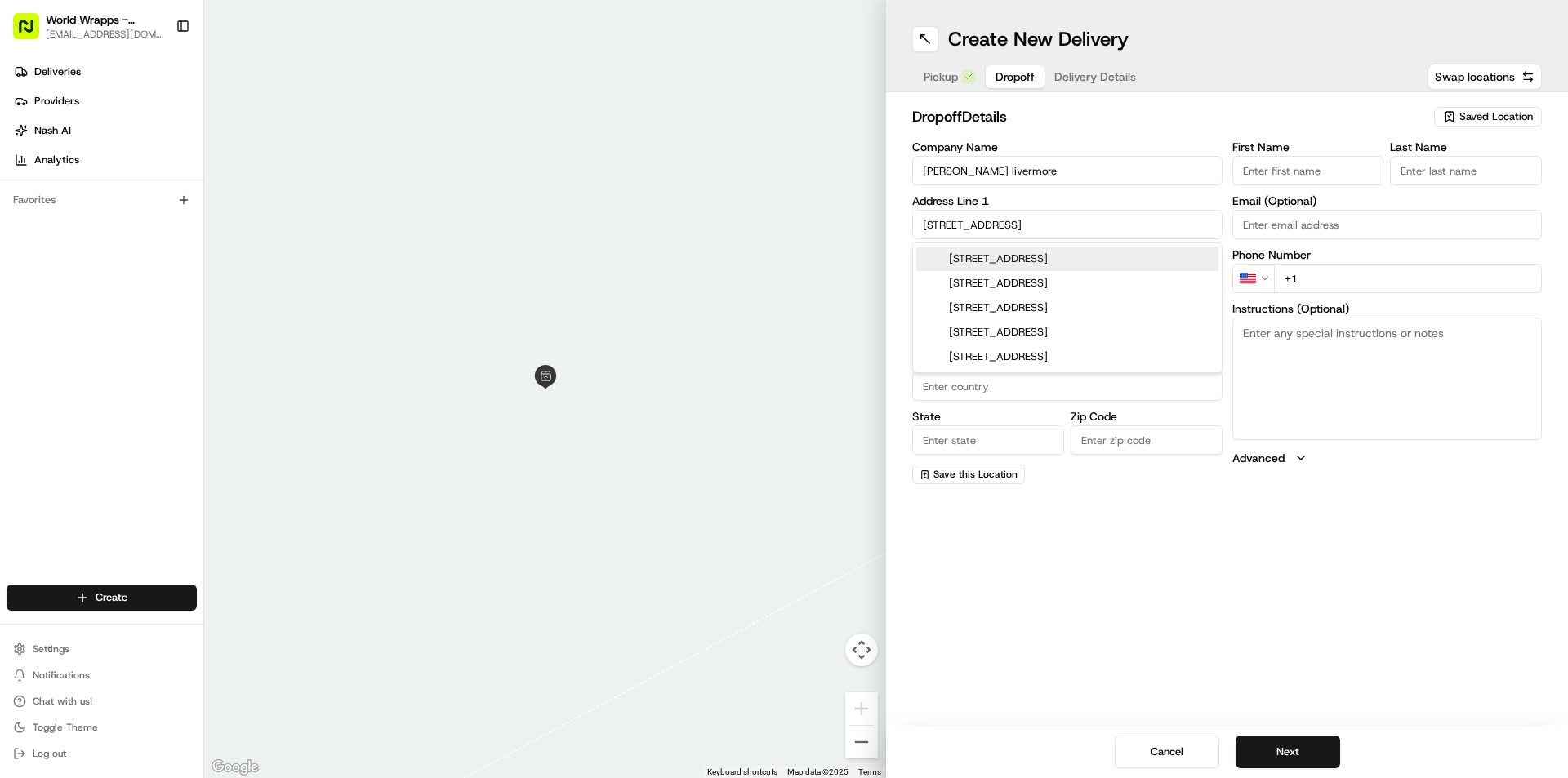
type input "94551"
type input "[STREET_ADDRESS]"
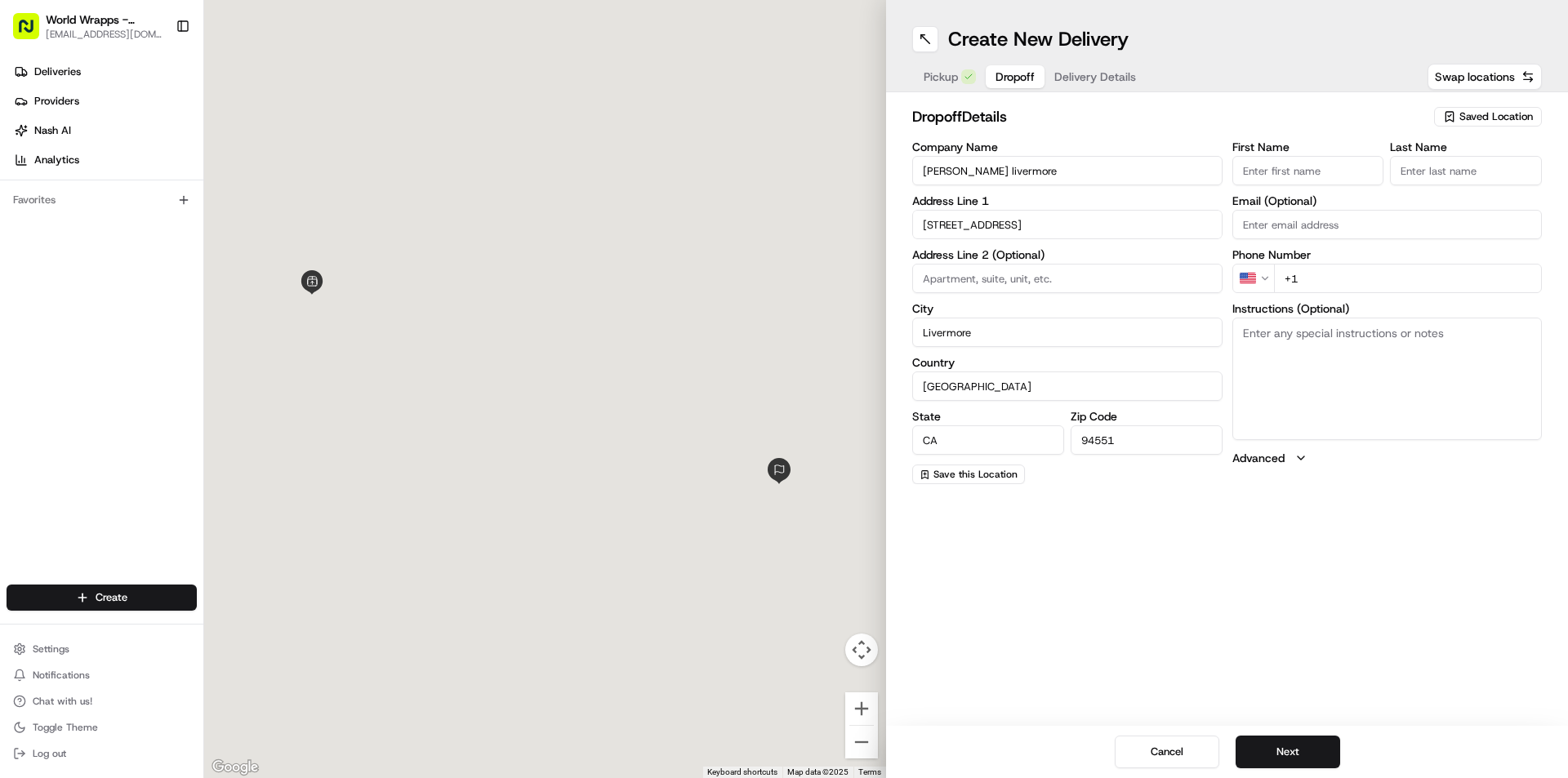
click at [992, 288] on input at bounding box center [1067, 278] width 310 height 29
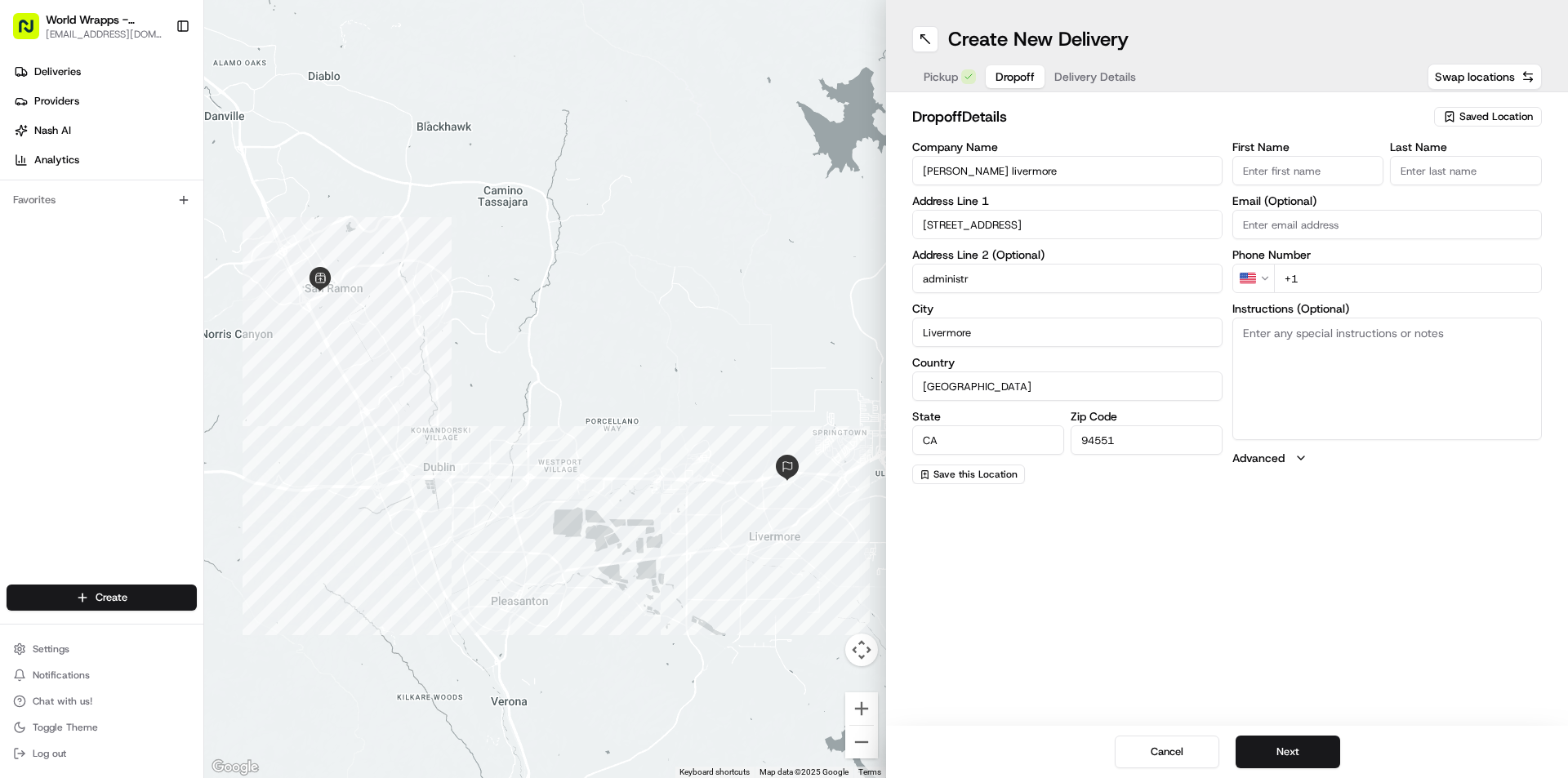
type input "administration(1st floor)"
click at [1301, 167] on input "First Name" at bounding box center [1308, 171] width 152 height 29
type input "Briunna"
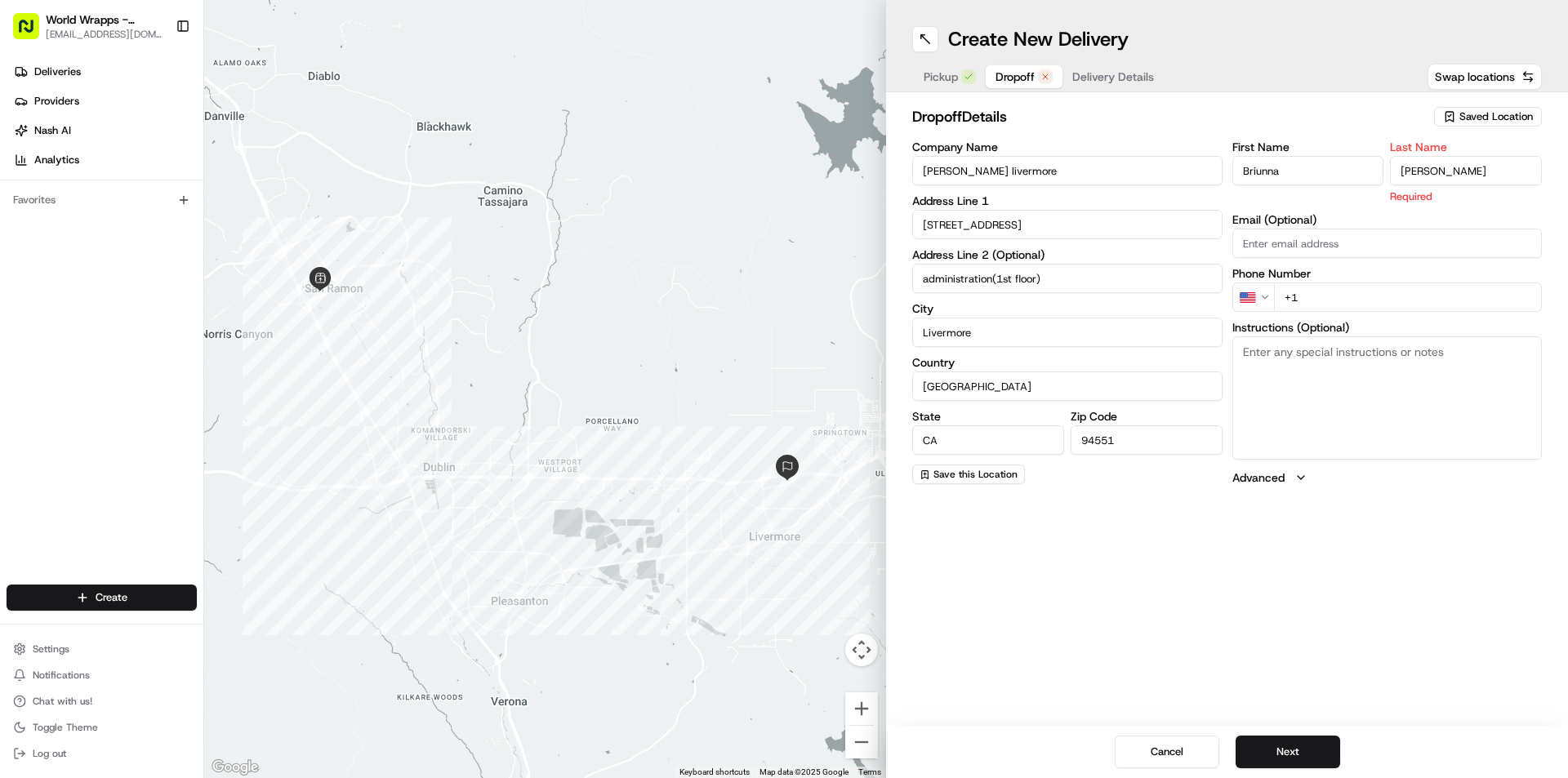
type input "[PERSON_NAME]"
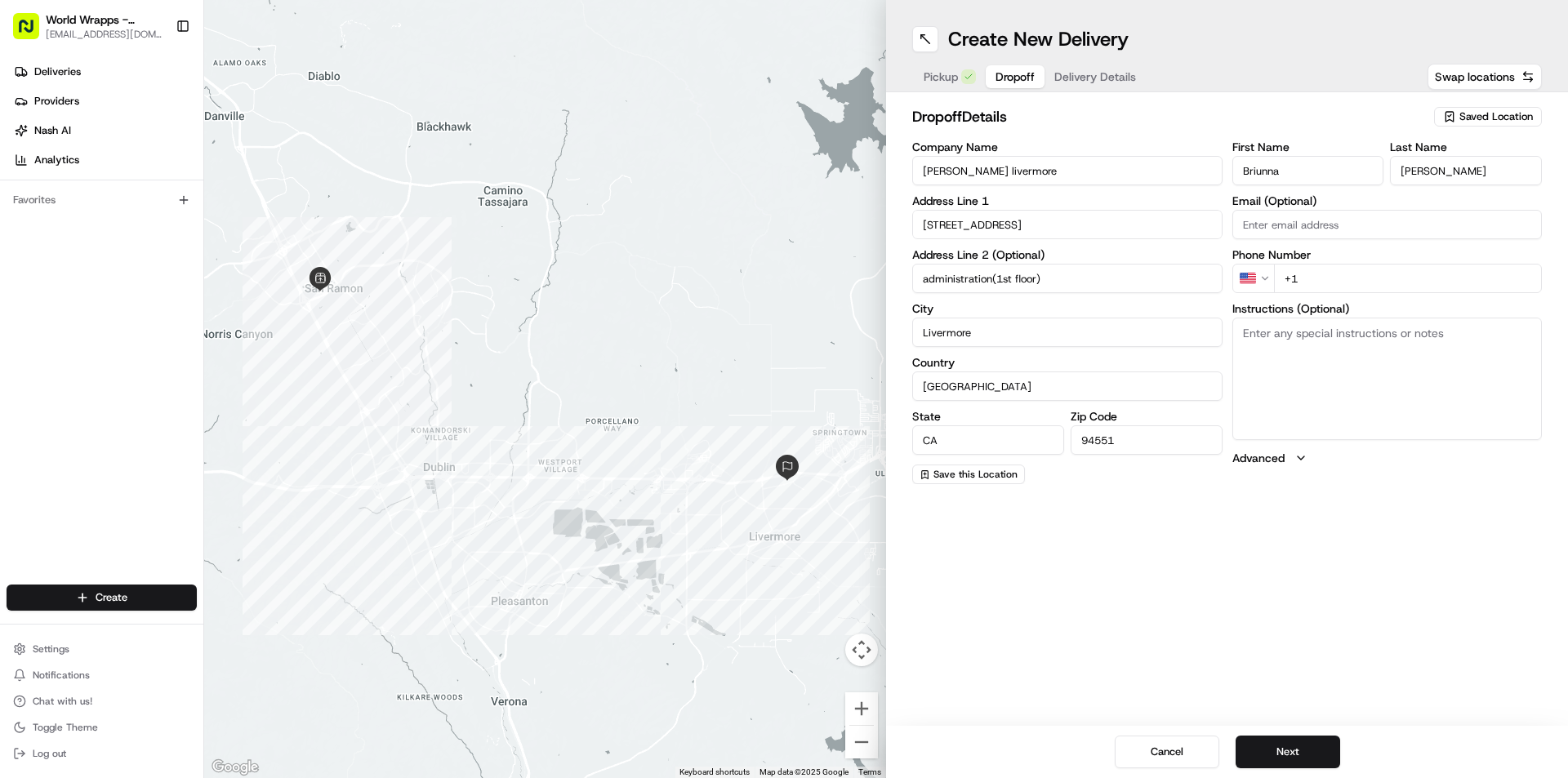
click at [1381, 307] on div "First Name Briunna Last Name [PERSON_NAME] Email (Optional) Phone Number US +1 …" at bounding box center [1387, 313] width 310 height 343
type input "[PHONE_NUMBER]"
click at [1364, 331] on textarea "Instructions (Optional)" at bounding box center [1387, 379] width 310 height 123
type textarea "please call guest with any questions."
click at [1318, 750] on button "Next" at bounding box center [1288, 752] width 105 height 33
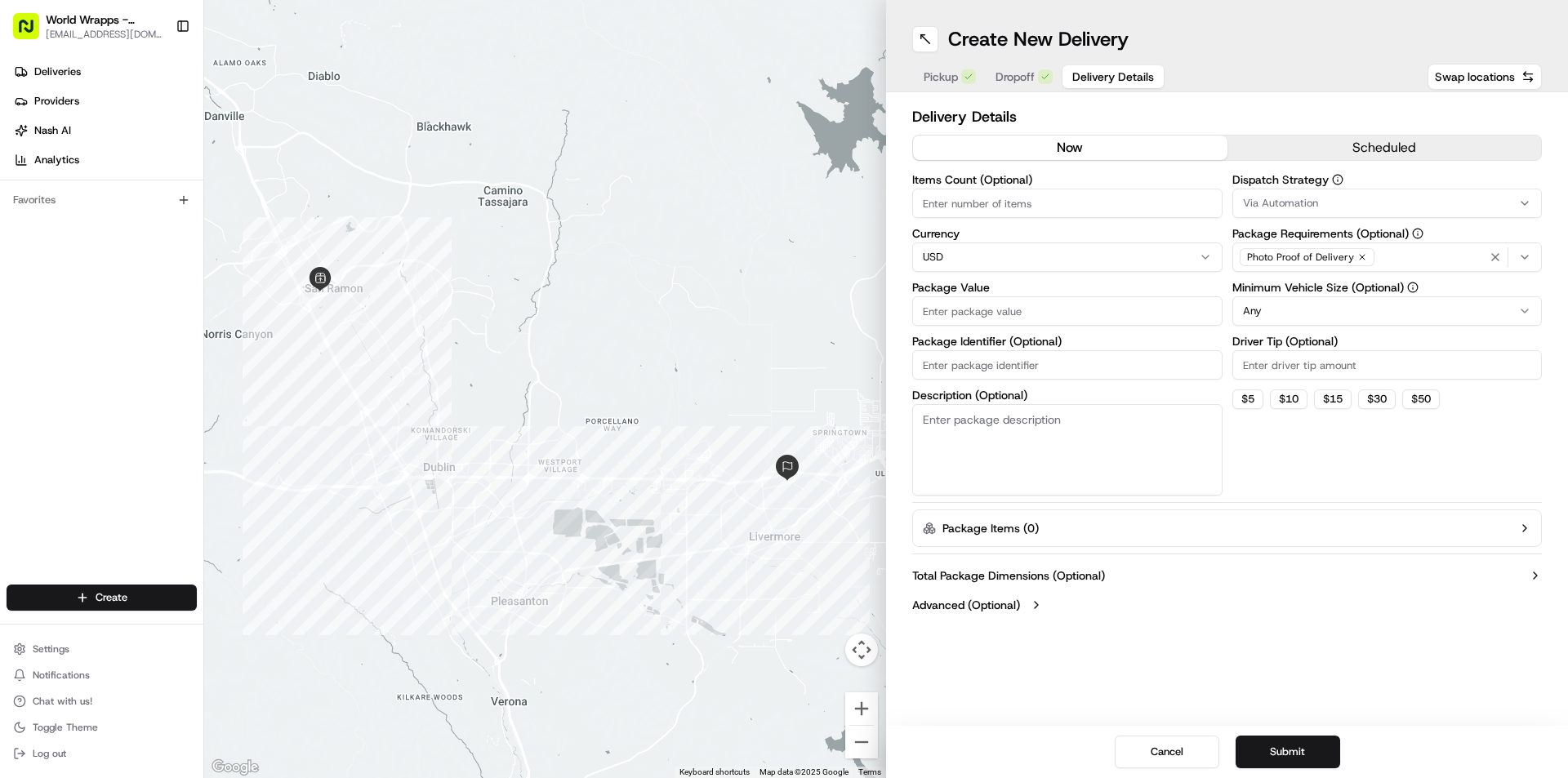
click at [1327, 143] on button "scheduled" at bounding box center [1384, 148] width 314 height 25
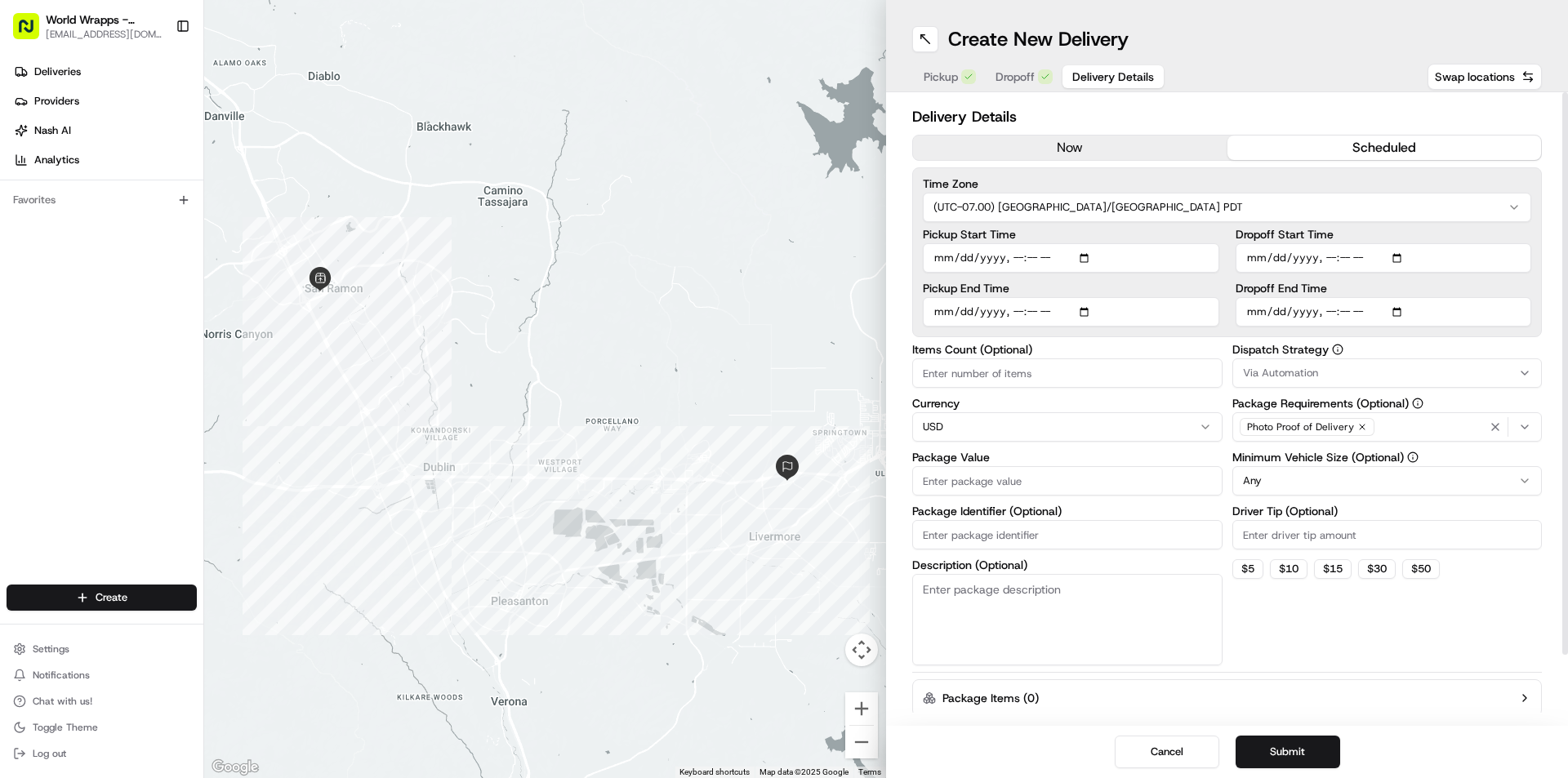
click at [1085, 258] on input "Pickup Start Time" at bounding box center [1071, 258] width 296 height 29
type input "[DATE]T10:27"
click at [1156, 255] on input "Pickup Start Time" at bounding box center [1071, 258] width 296 height 29
click at [1081, 311] on input "Pickup End Time" at bounding box center [1071, 312] width 296 height 29
type input "[DATE]T10:30"
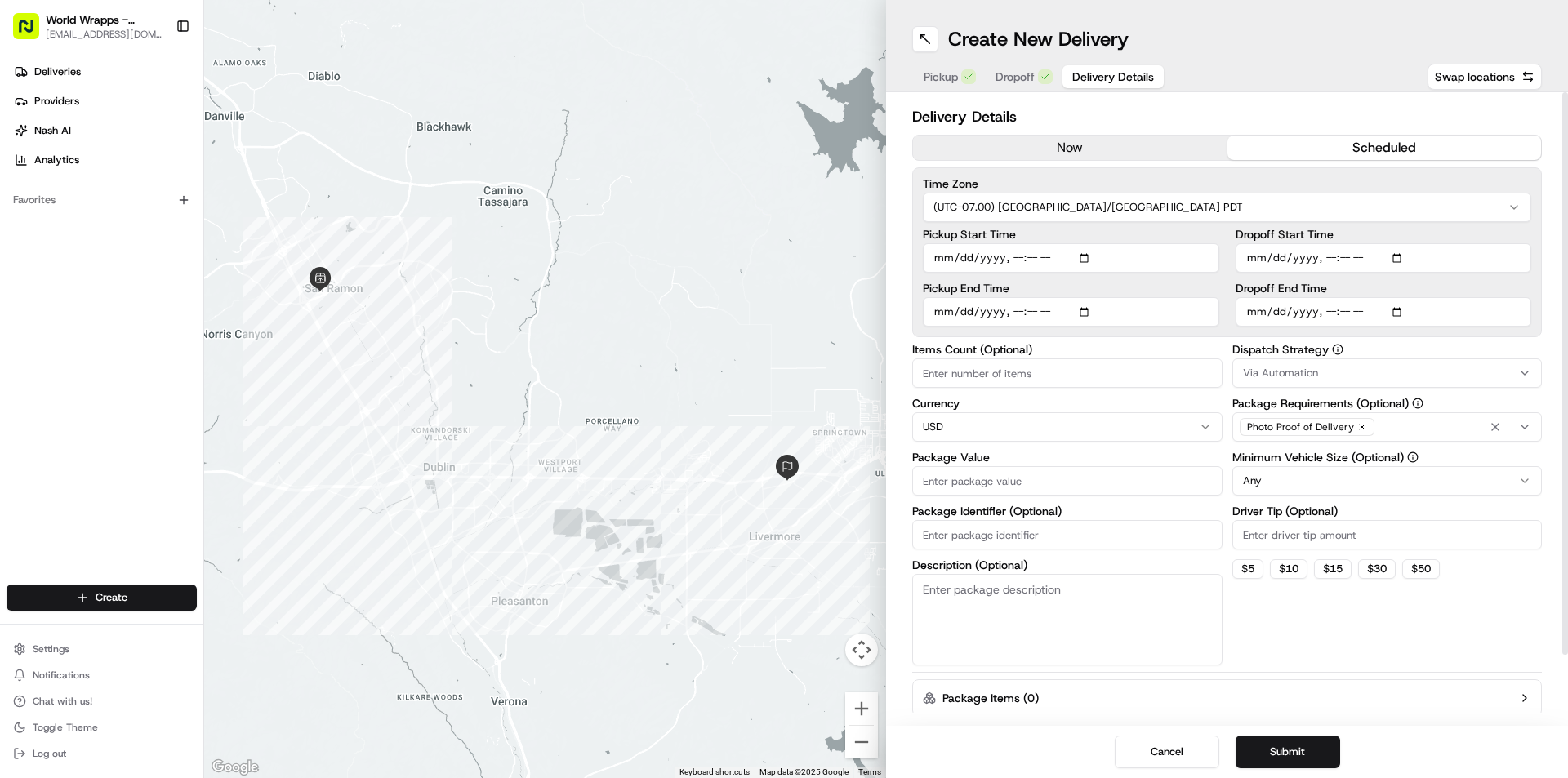
click at [1400, 257] on input "Dropoff Start Time" at bounding box center [1383, 258] width 296 height 29
type input "[DATE]T11:03"
click at [1477, 245] on input "Dropoff Start Time" at bounding box center [1383, 258] width 296 height 29
click at [1402, 311] on input "Dropoff End Time" at bounding box center [1383, 312] width 296 height 29
type input "[DATE]T11:14"
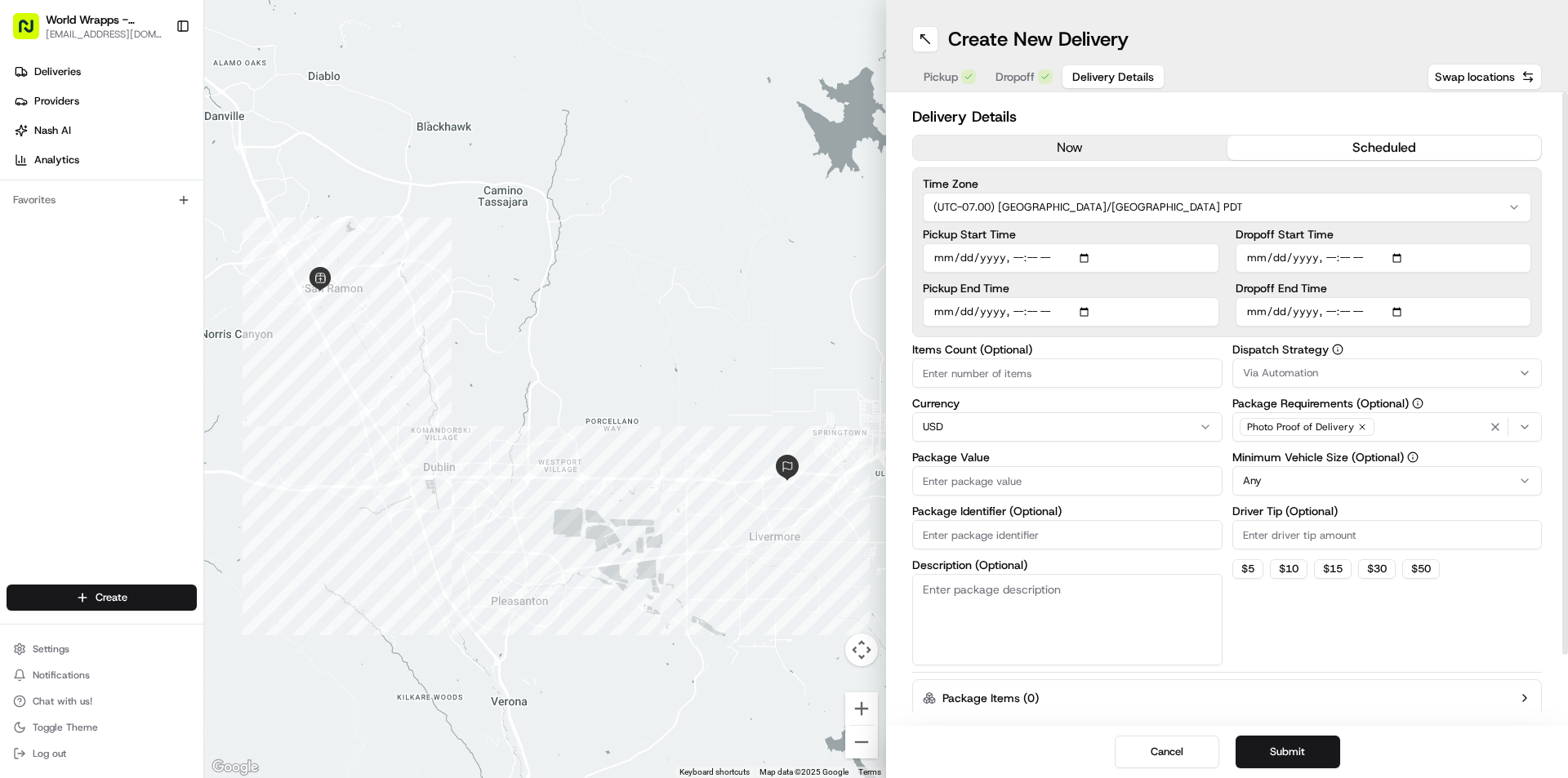
click at [1499, 313] on input "Dropoff End Time" at bounding box center [1383, 312] width 296 height 29
click at [1012, 483] on input "Package Value" at bounding box center [1067, 481] width 310 height 29
type input "200.00"
click at [1340, 362] on button "Via Automation" at bounding box center [1387, 373] width 310 height 29
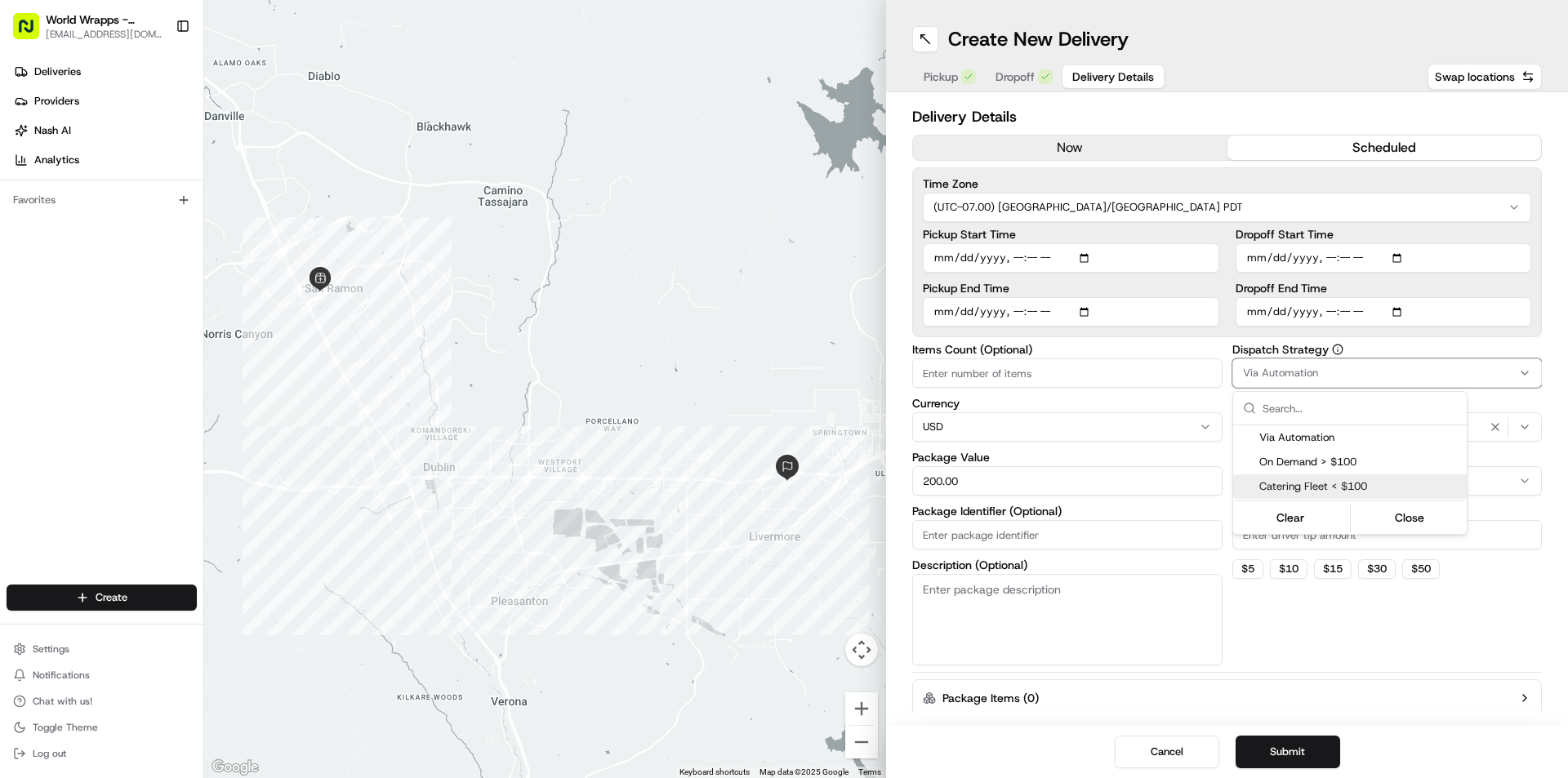
click at [1328, 489] on span "Catering Fleet < $100" at bounding box center [1359, 486] width 201 height 15
click at [1225, 337] on html "World Wrapps - [GEOGRAPHIC_DATA][PERSON_NAME] [EMAIL_ADDRESS][DOMAIN_NAME] Togg…" at bounding box center [784, 389] width 1568 height 778
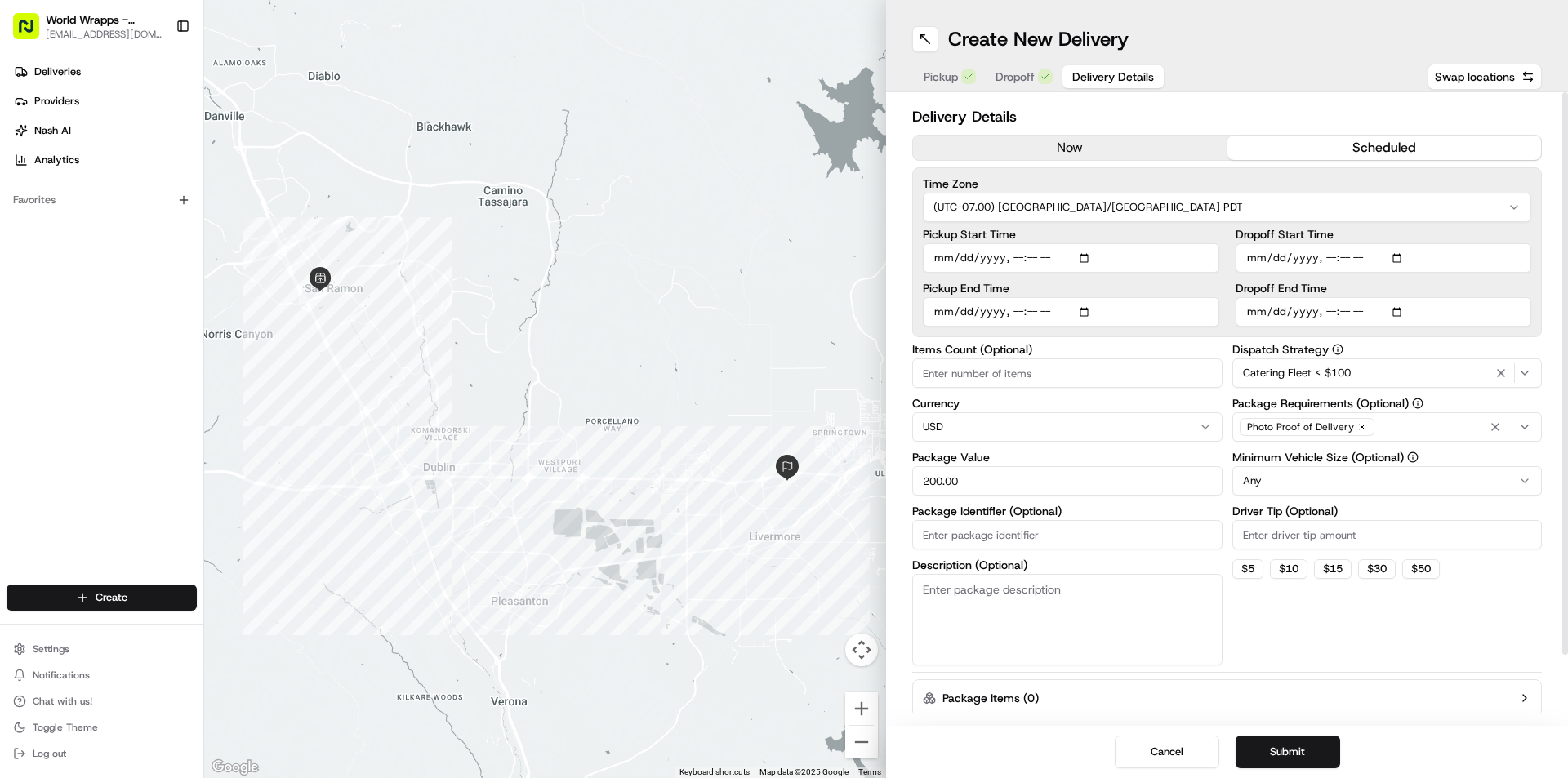
click at [1303, 477] on html "World Wrapps - [GEOGRAPHIC_DATA][PERSON_NAME] [EMAIL_ADDRESS][DOMAIN_NAME] Togg…" at bounding box center [784, 389] width 1568 height 778
click at [1253, 571] on button "$ 5" at bounding box center [1248, 568] width 31 height 20
type input "5"
click at [1305, 753] on button "Submit" at bounding box center [1288, 752] width 105 height 33
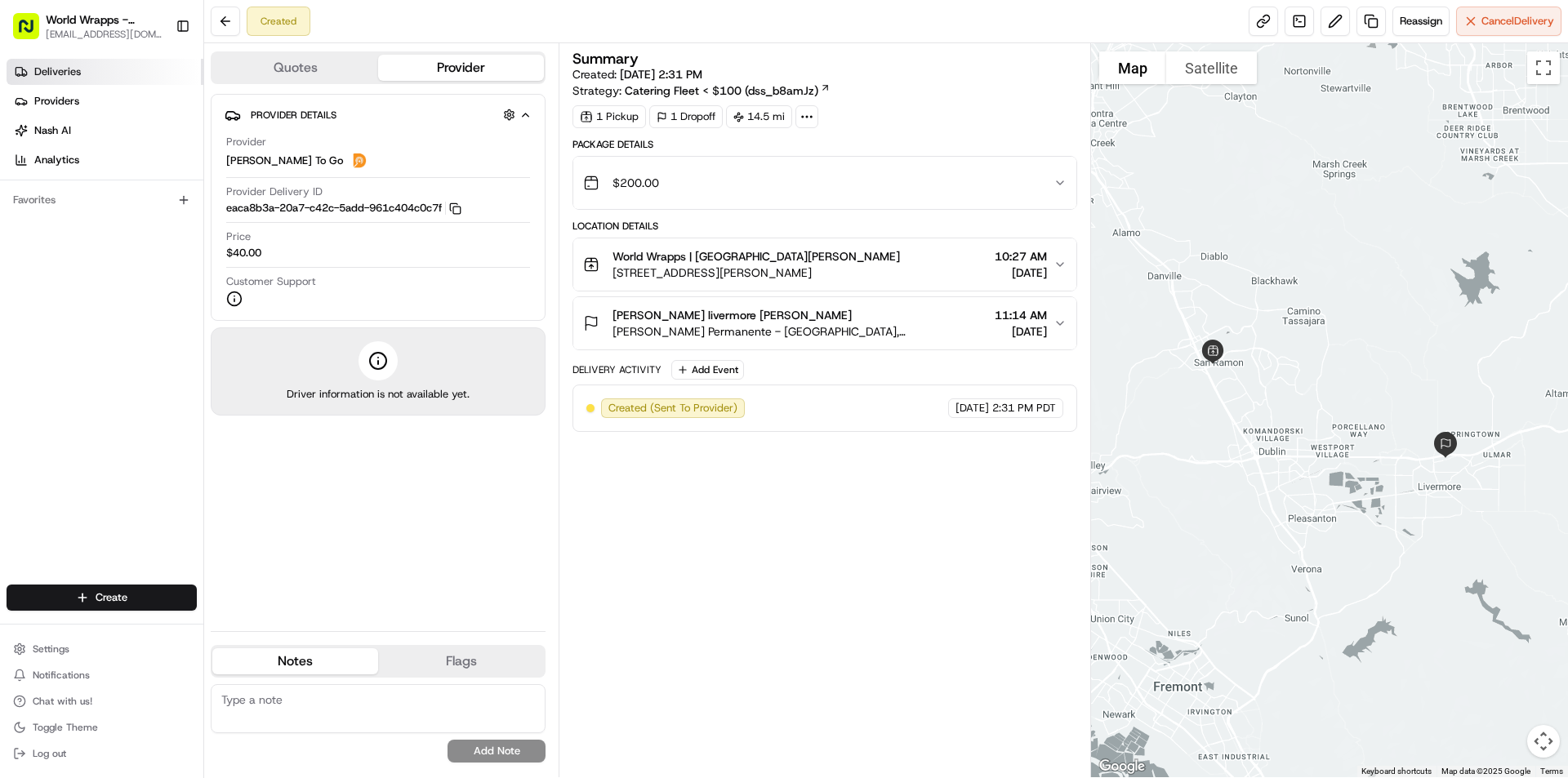
click at [91, 82] on link "Deliveries" at bounding box center [105, 71] width 197 height 26
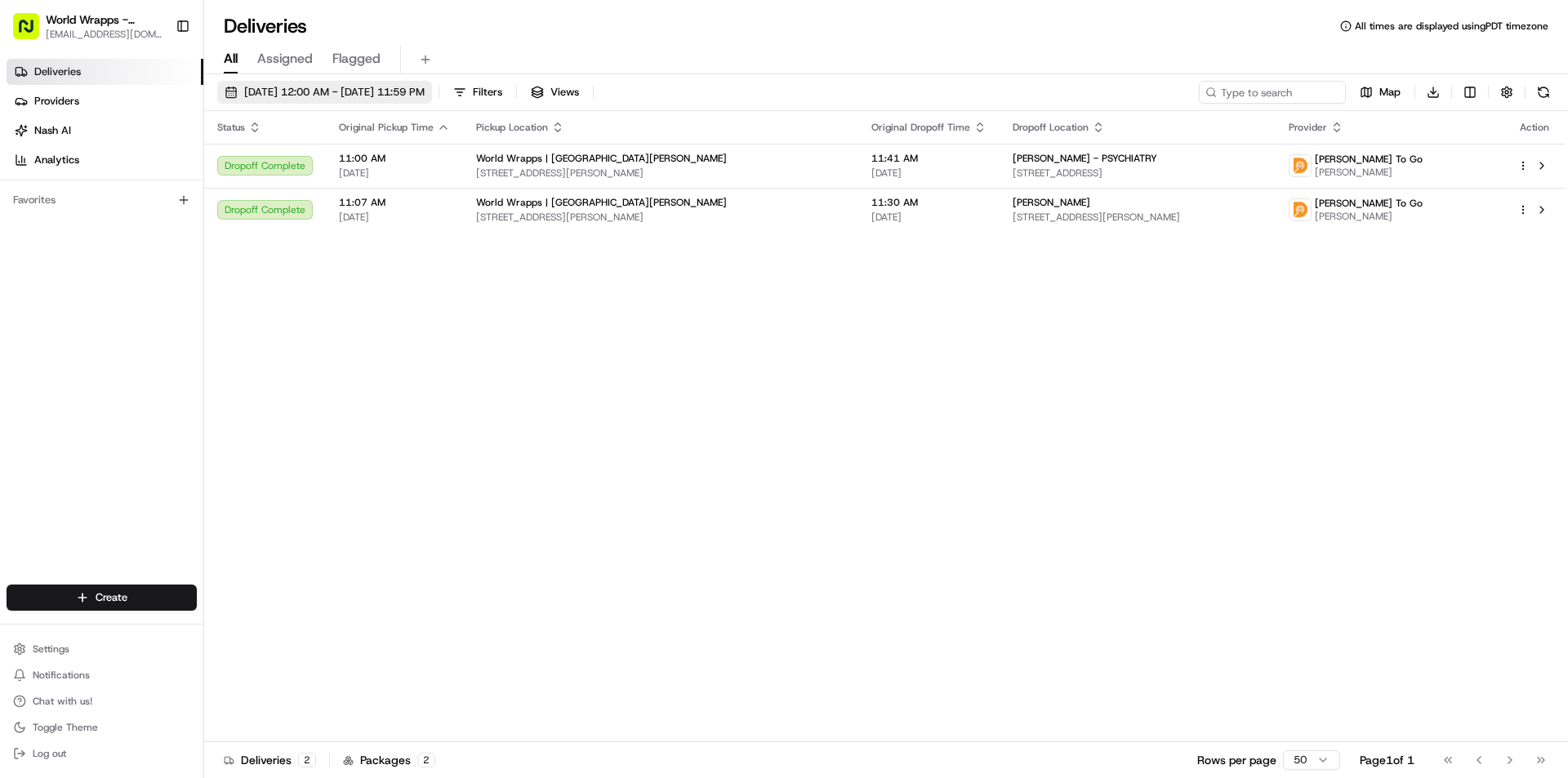
click at [365, 92] on span "[DATE] 12:00 AM - [DATE] 11:59 PM" at bounding box center [334, 92] width 180 height 15
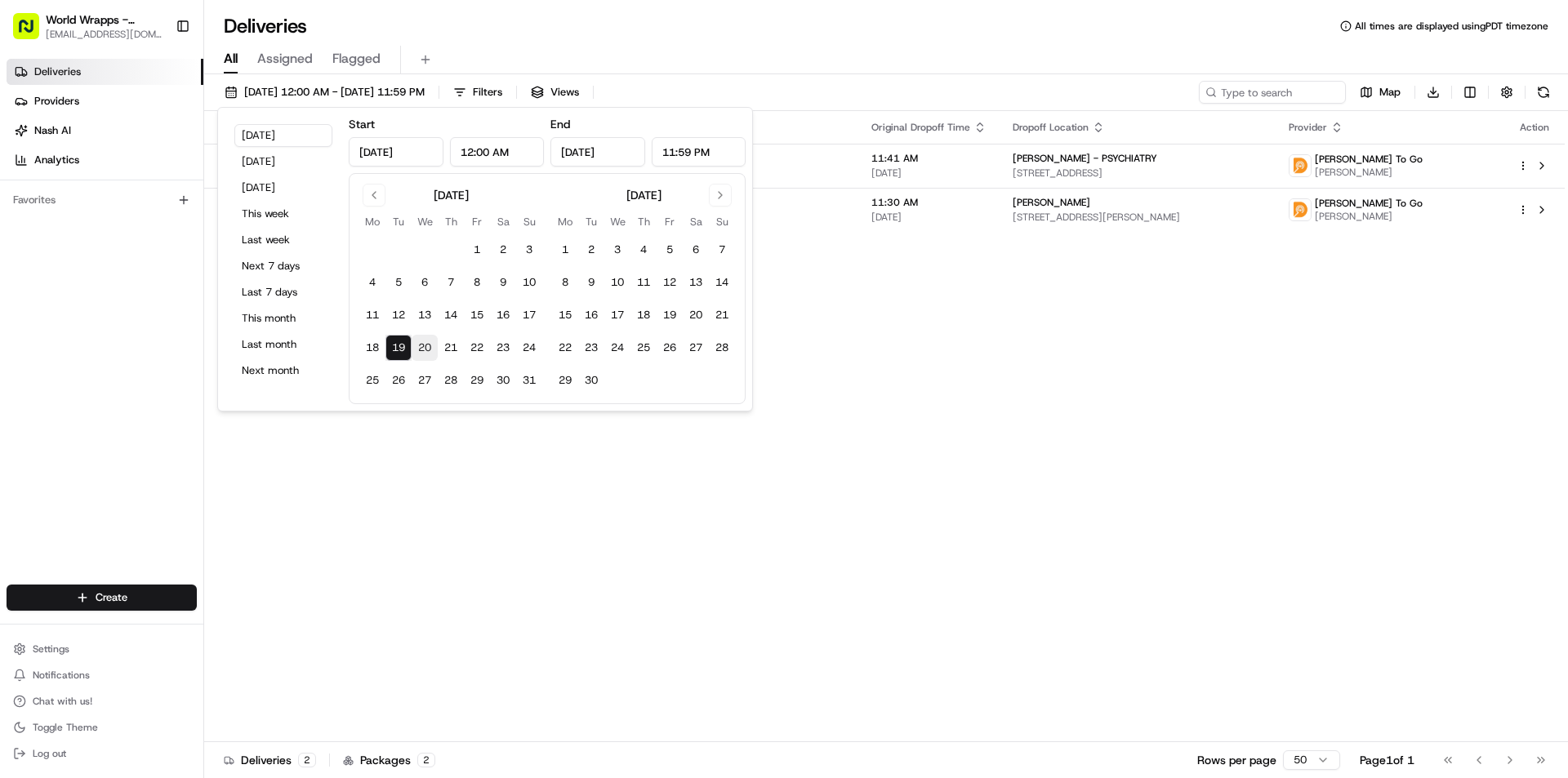
click at [423, 349] on button "20" at bounding box center [424, 348] width 26 height 26
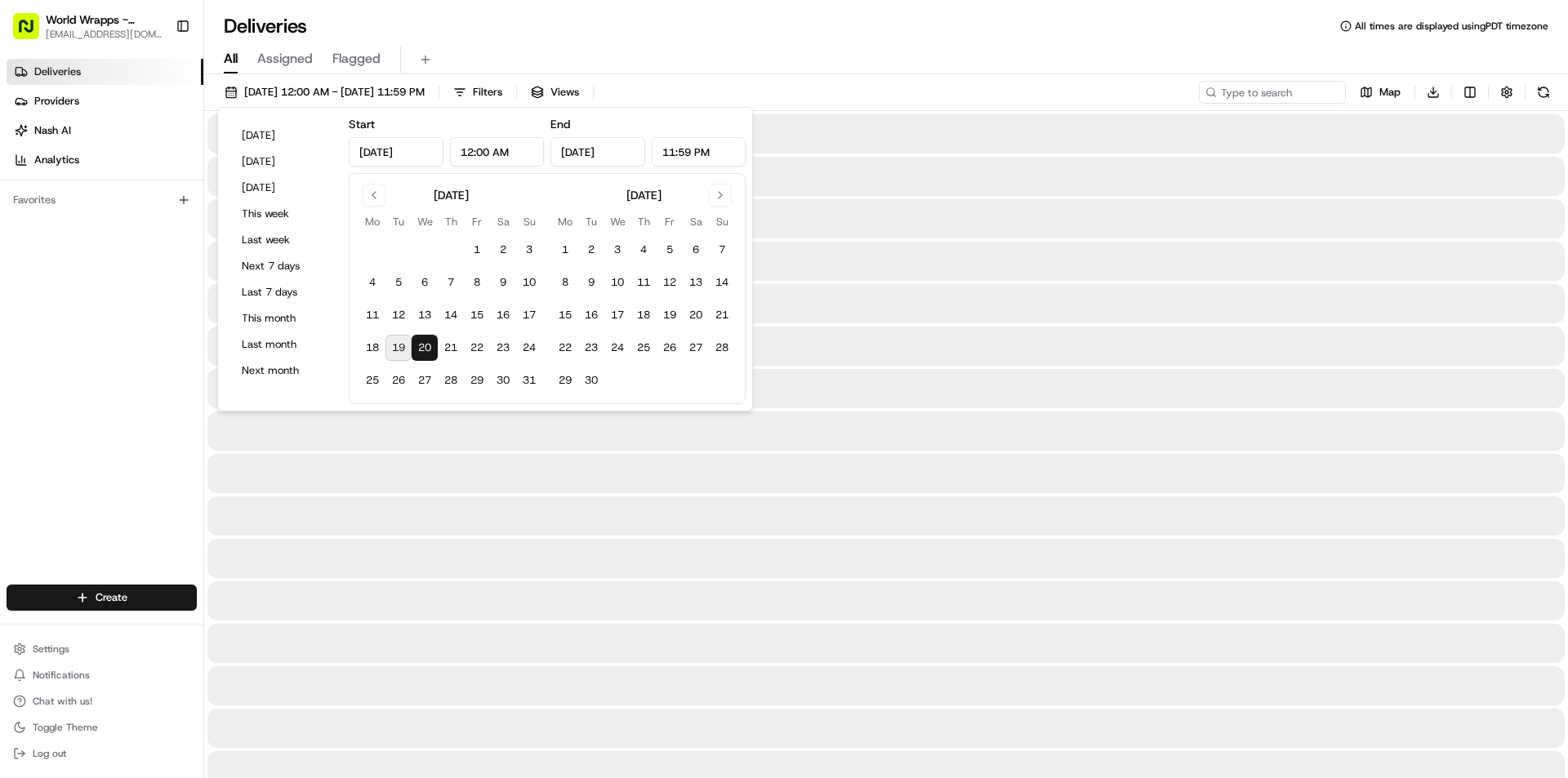
type input "[DATE]"
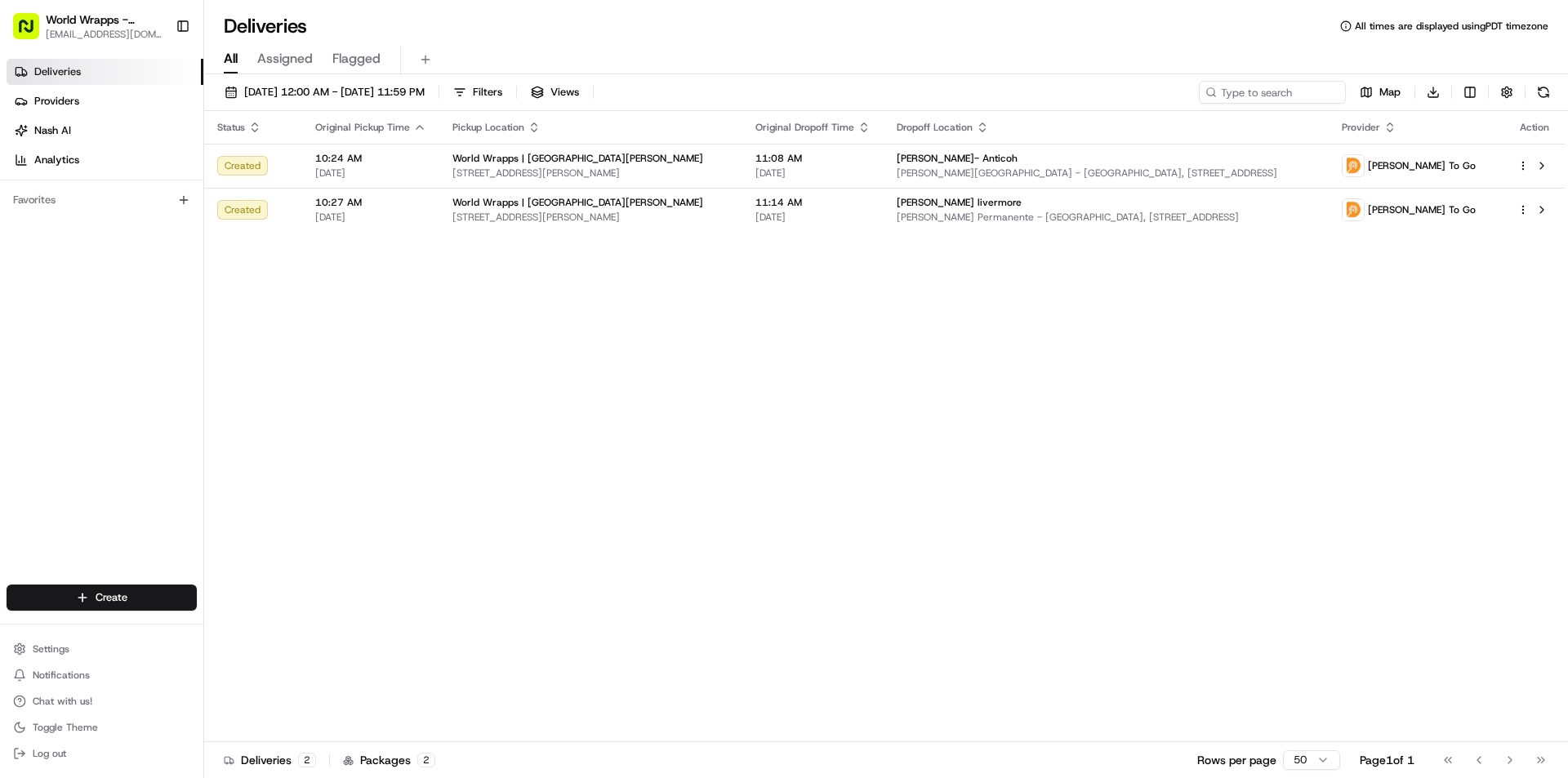
click at [102, 67] on link "Deliveries" at bounding box center [105, 71] width 197 height 26
